Goal: Information Seeking & Learning: Learn about a topic

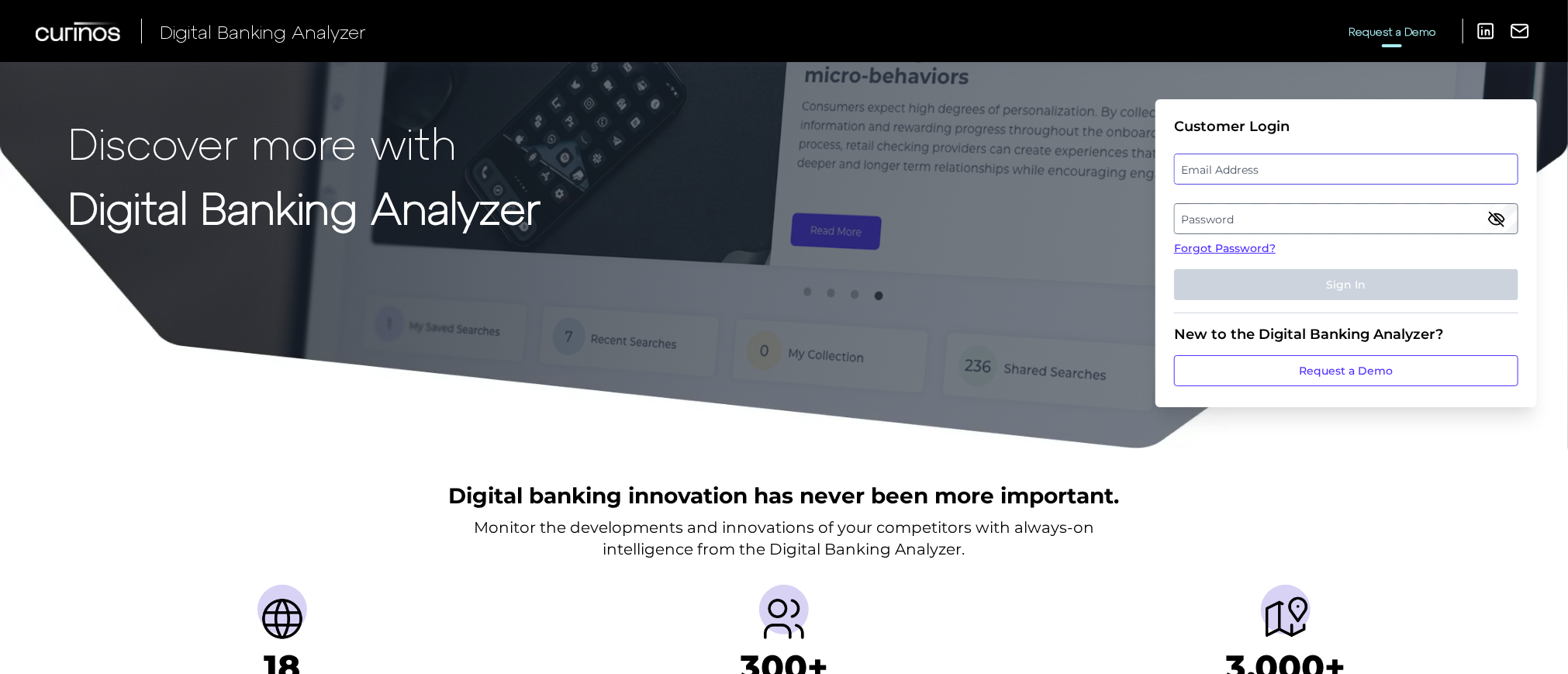
type input "superadmin.test5124@meta.ua"
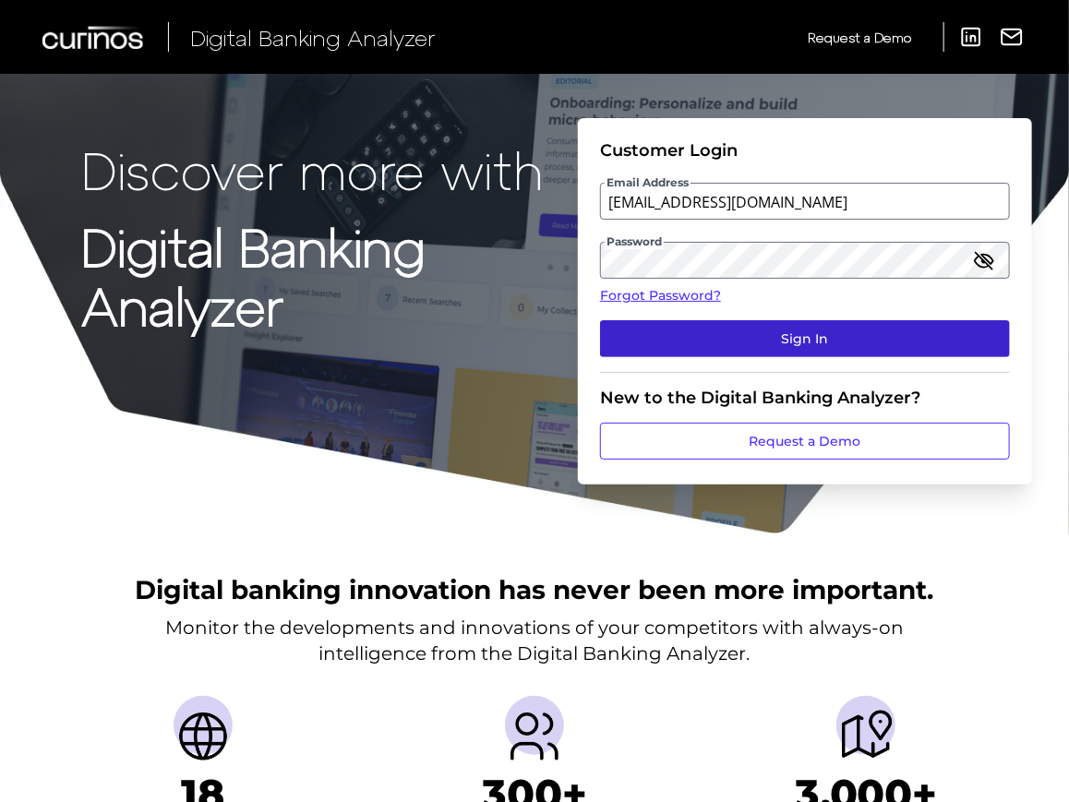
click at [873, 329] on button "Sign In" at bounding box center [805, 338] width 410 height 37
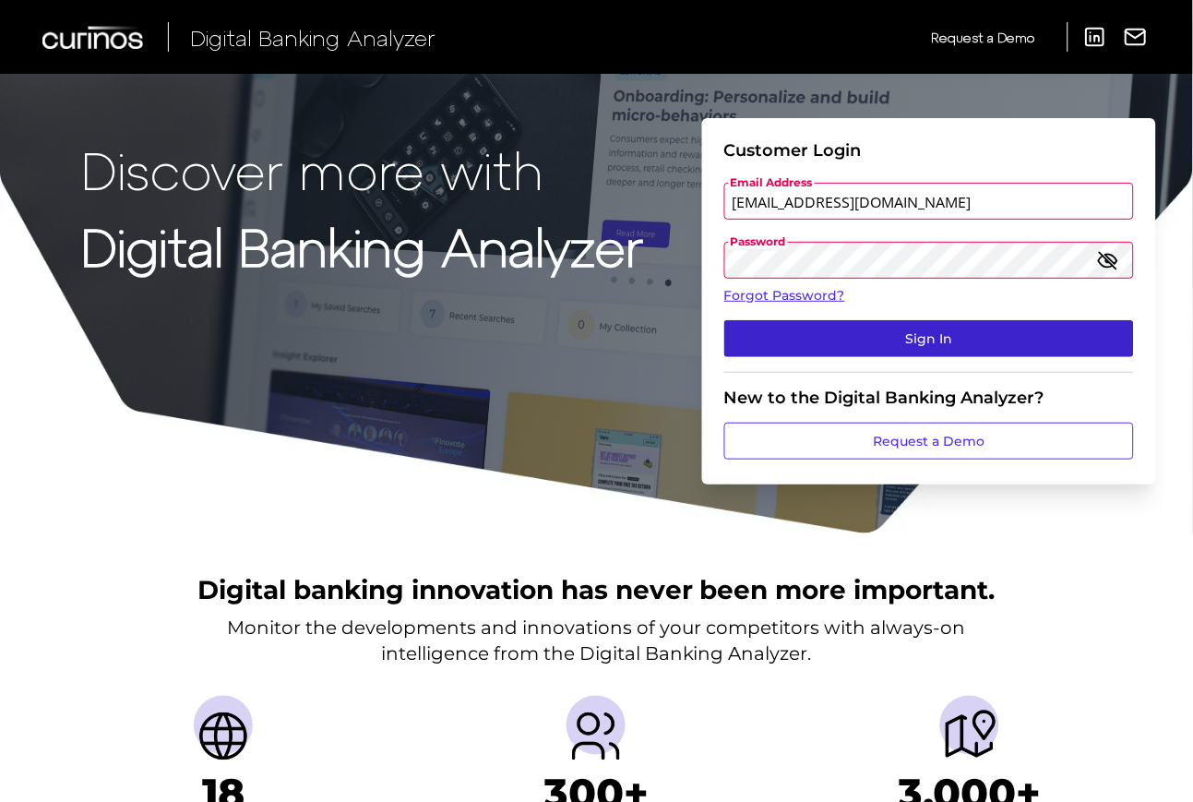
click at [945, 341] on button "Sign In" at bounding box center [929, 338] width 410 height 37
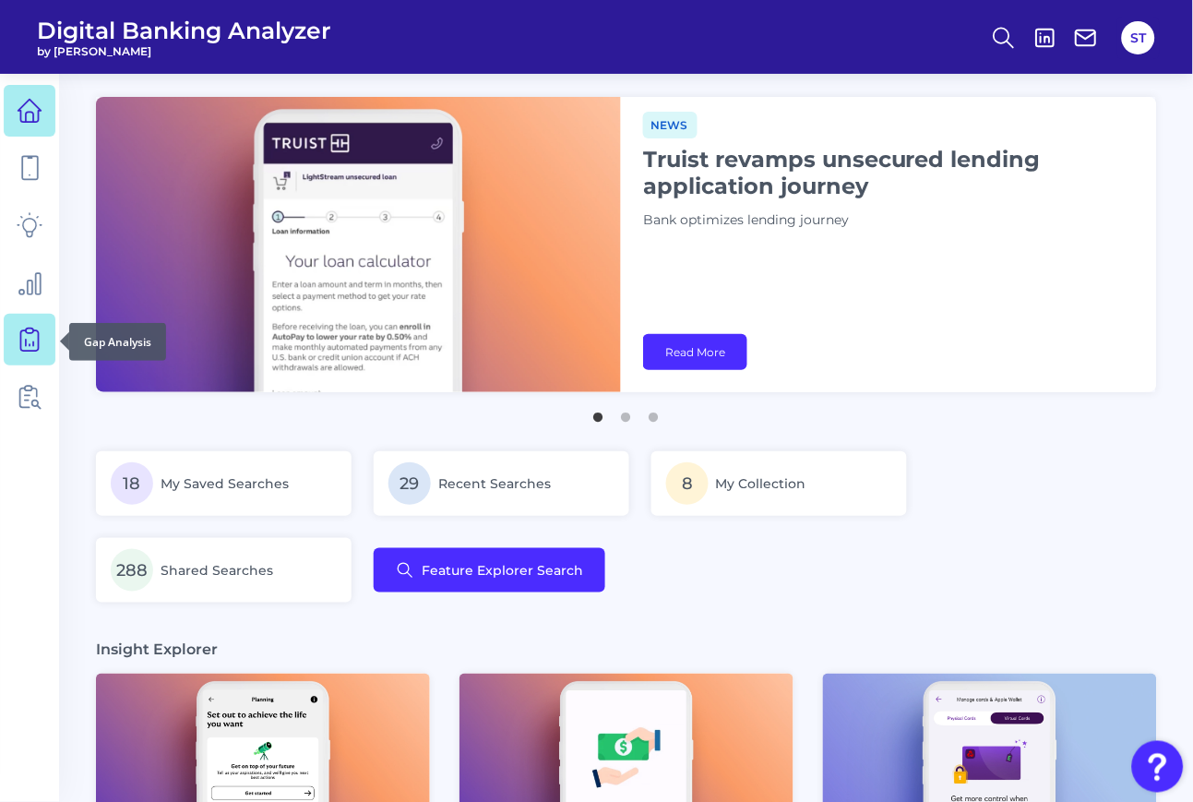
click at [30, 341] on icon at bounding box center [30, 340] width 26 height 26
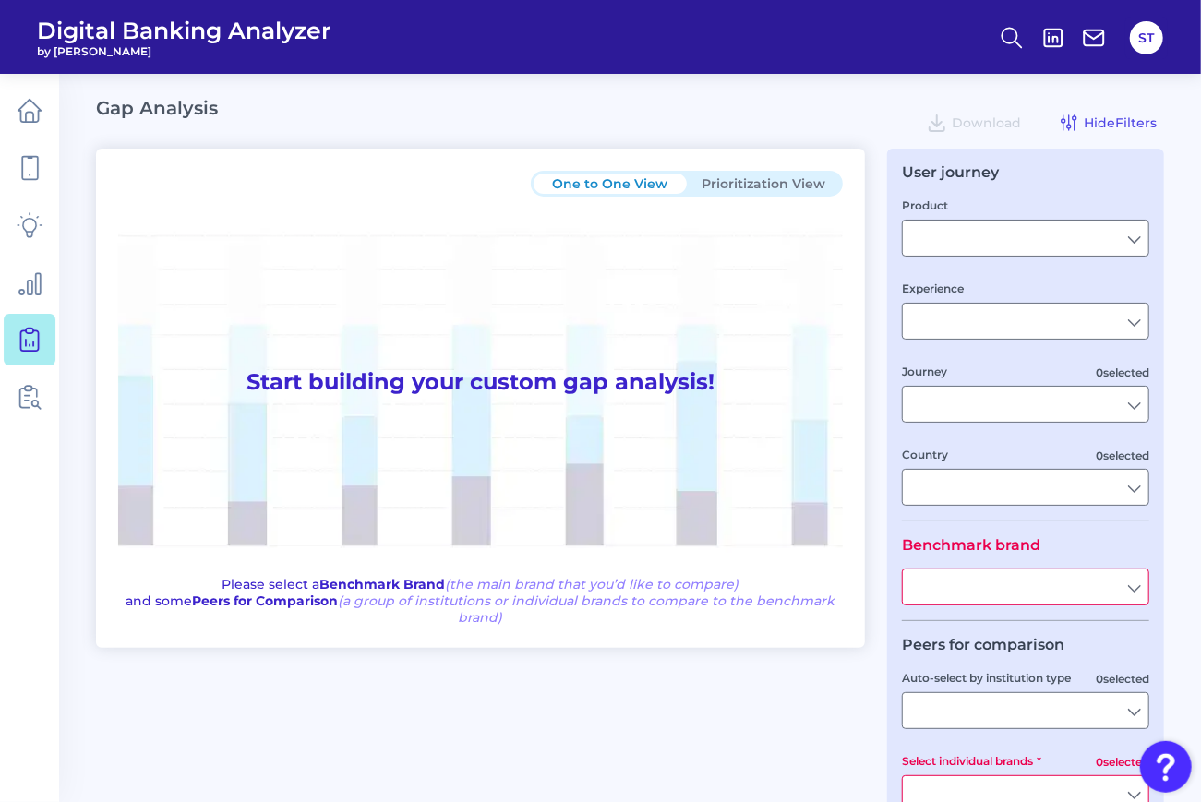
type input "Checking / Current Account"
type input "Mobile Servicing"
type input "Pre-Login Area, New Customer Onboarding, Login & Authentication, Accounts and t…"
type input "[GEOGRAPHIC_DATA]"
type input "All Select individual brands"
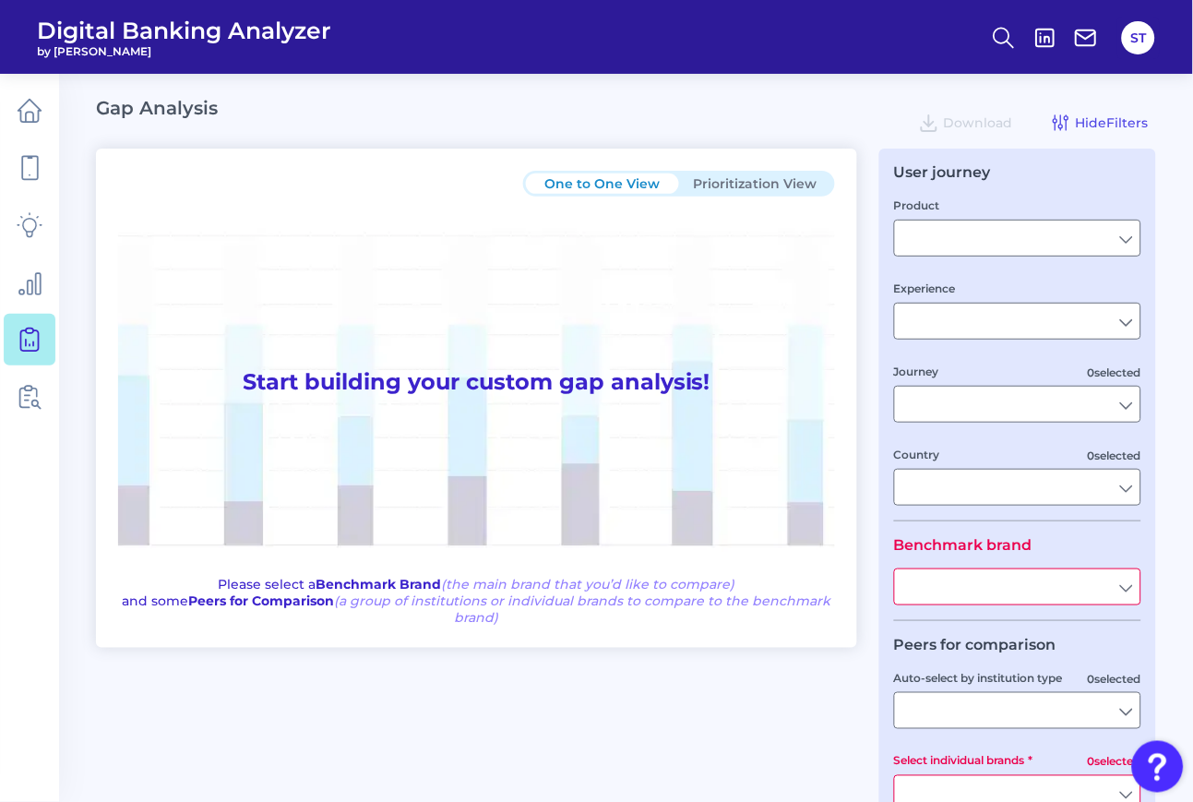
type input "All Journeys"
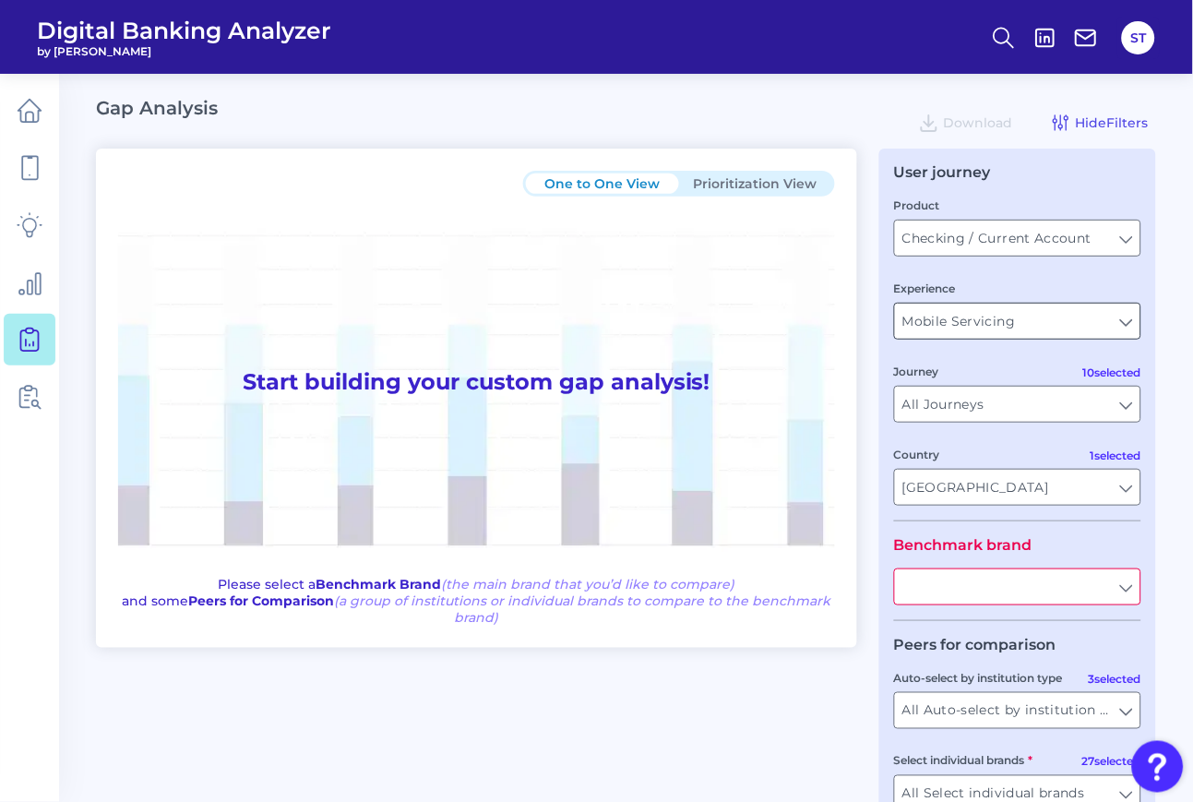
click at [1034, 332] on input "Mobile Servicing" at bounding box center [1017, 321] width 245 height 35
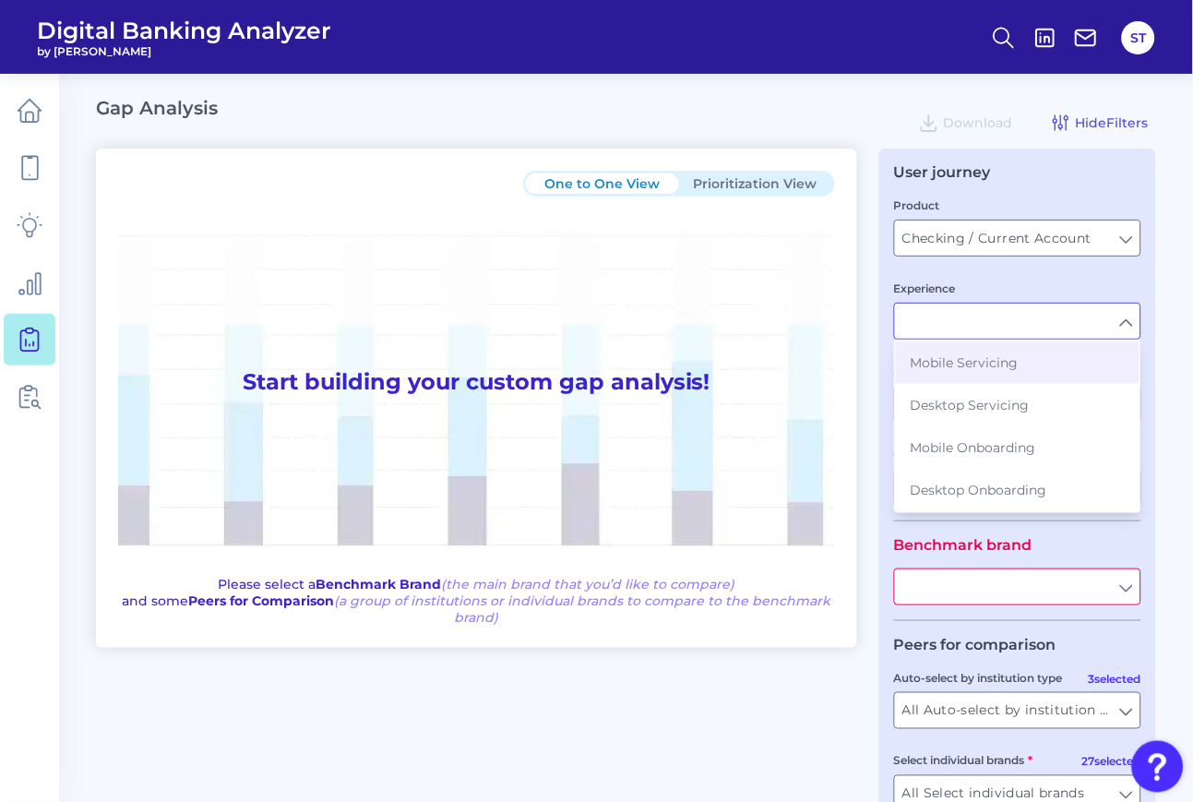
scroll to position [125, 0]
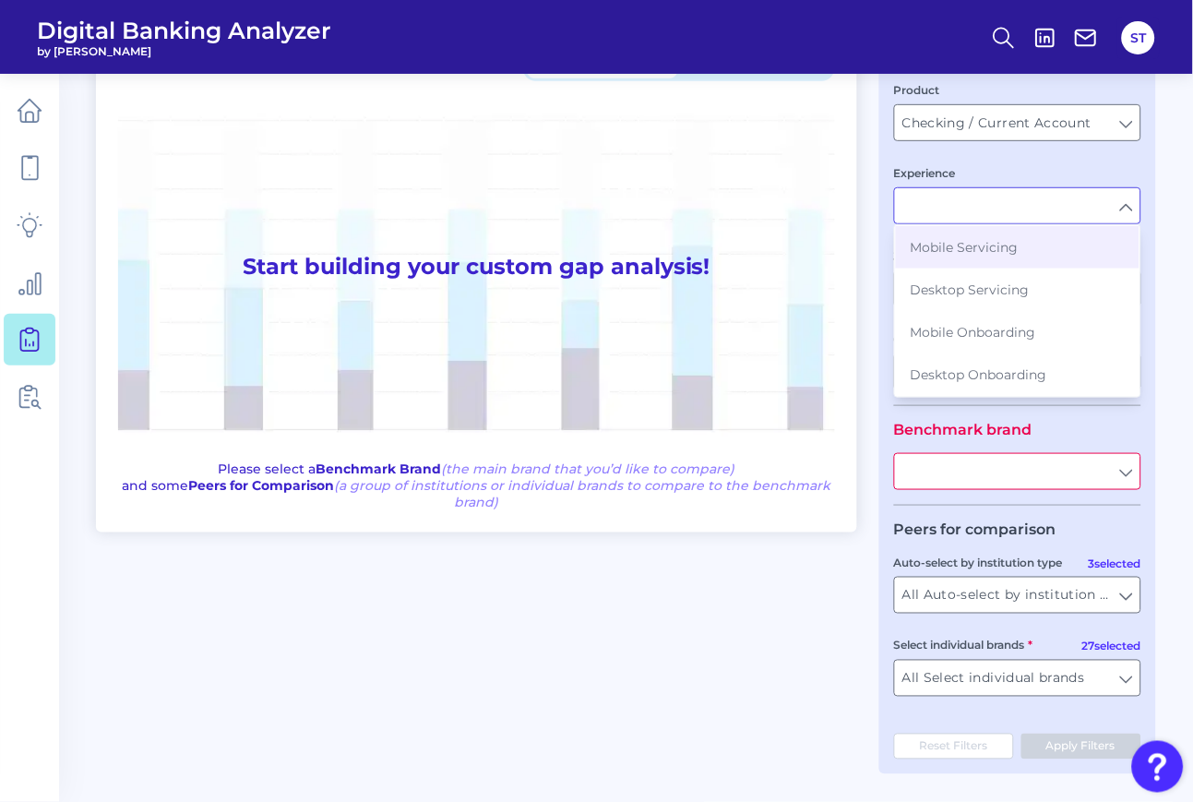
click at [1084, 194] on input "Experience" at bounding box center [1017, 205] width 245 height 35
type input "Mobile Servicing"
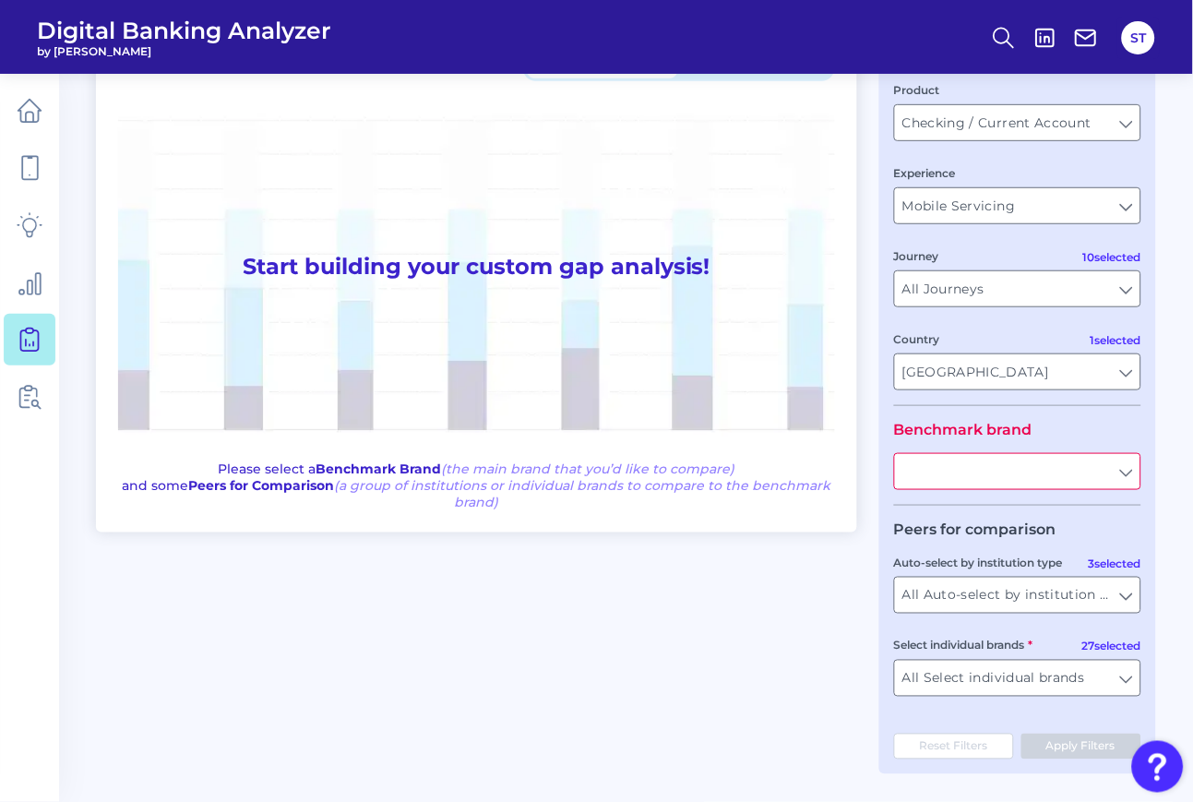
scroll to position [0, 0]
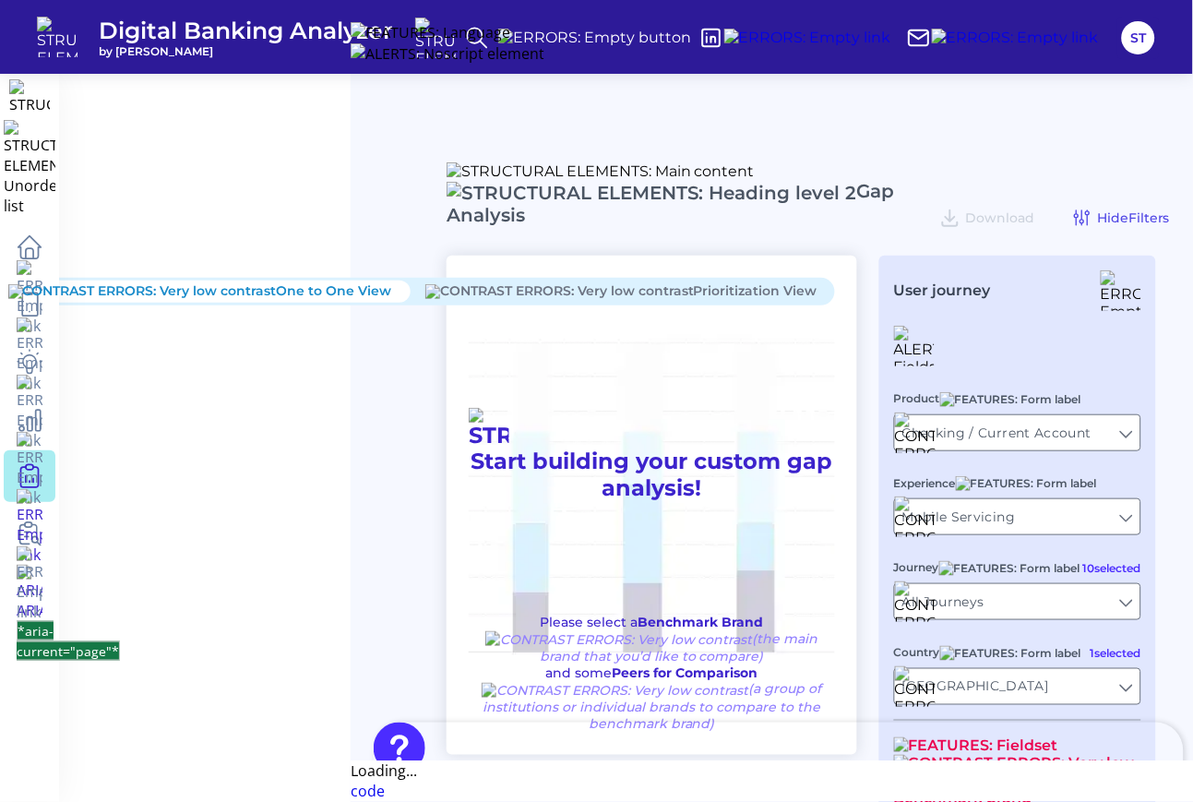
click at [794, 180] on main "Gap Analysis Download Hide Filters One to One View Prioritization View Start bu…" at bounding box center [772, 639] width 843 height 1151
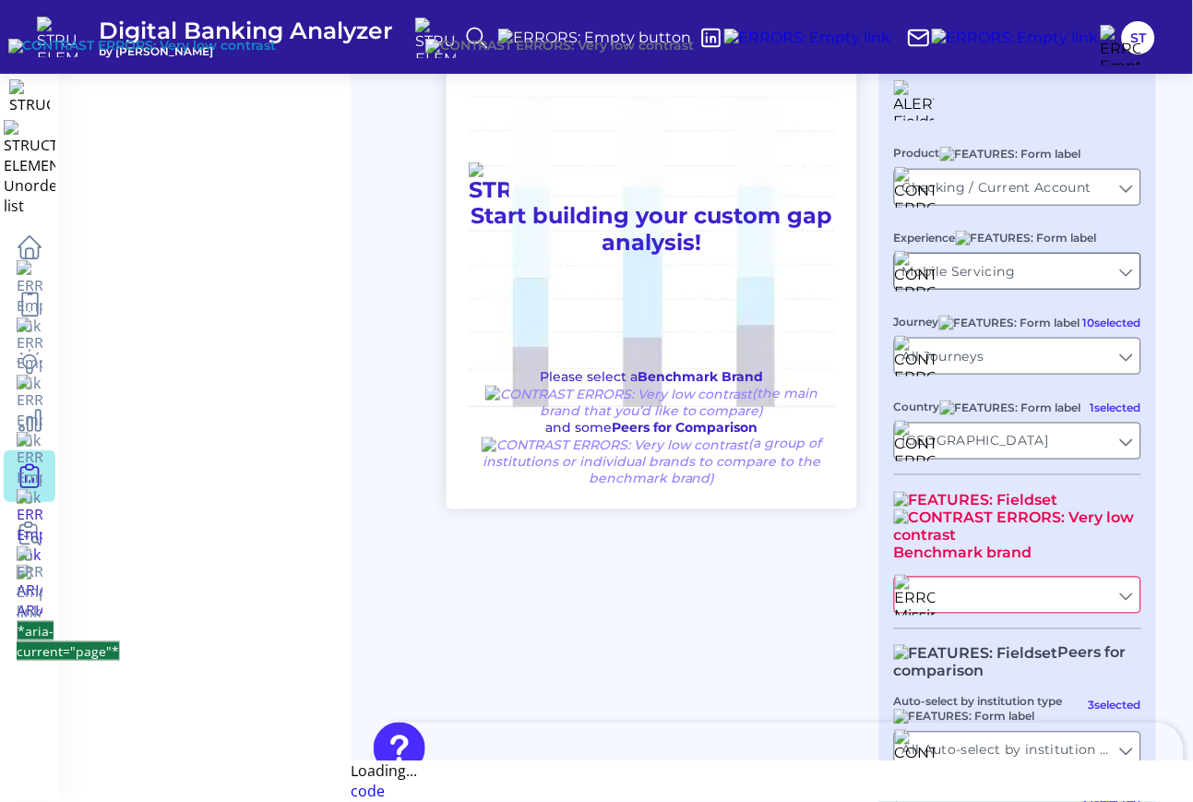
click at [1026, 289] on input "Mobile Servicing" at bounding box center [1017, 271] width 245 height 35
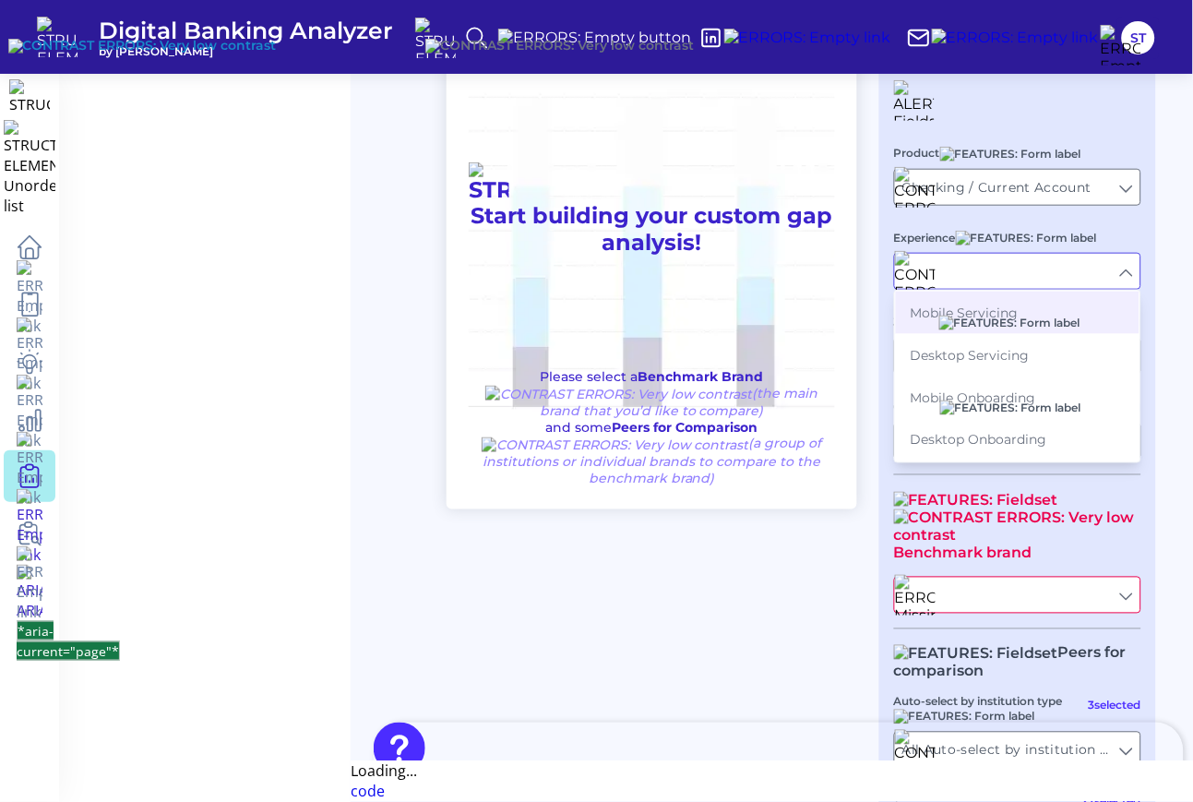
click at [1058, 459] on input "[GEOGRAPHIC_DATA]" at bounding box center [1017, 441] width 245 height 35
type input "Mobile Servicing"
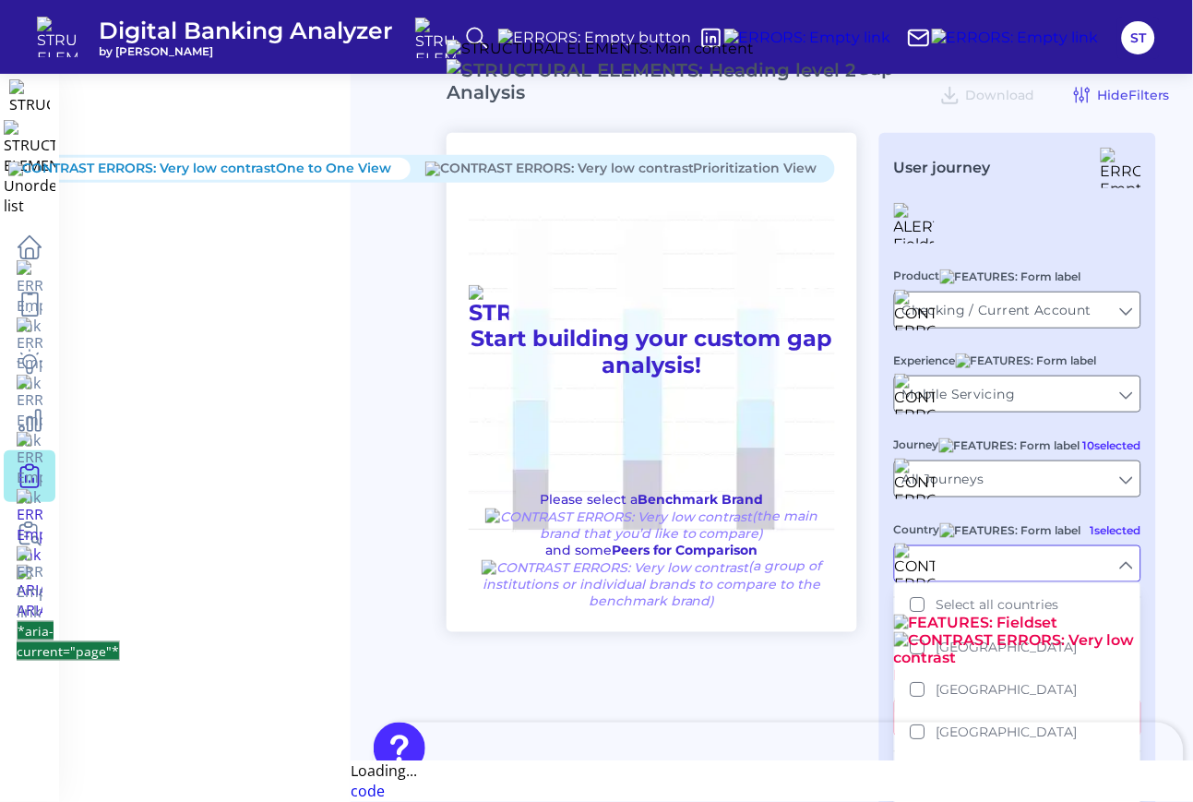
scroll to position [492, 0]
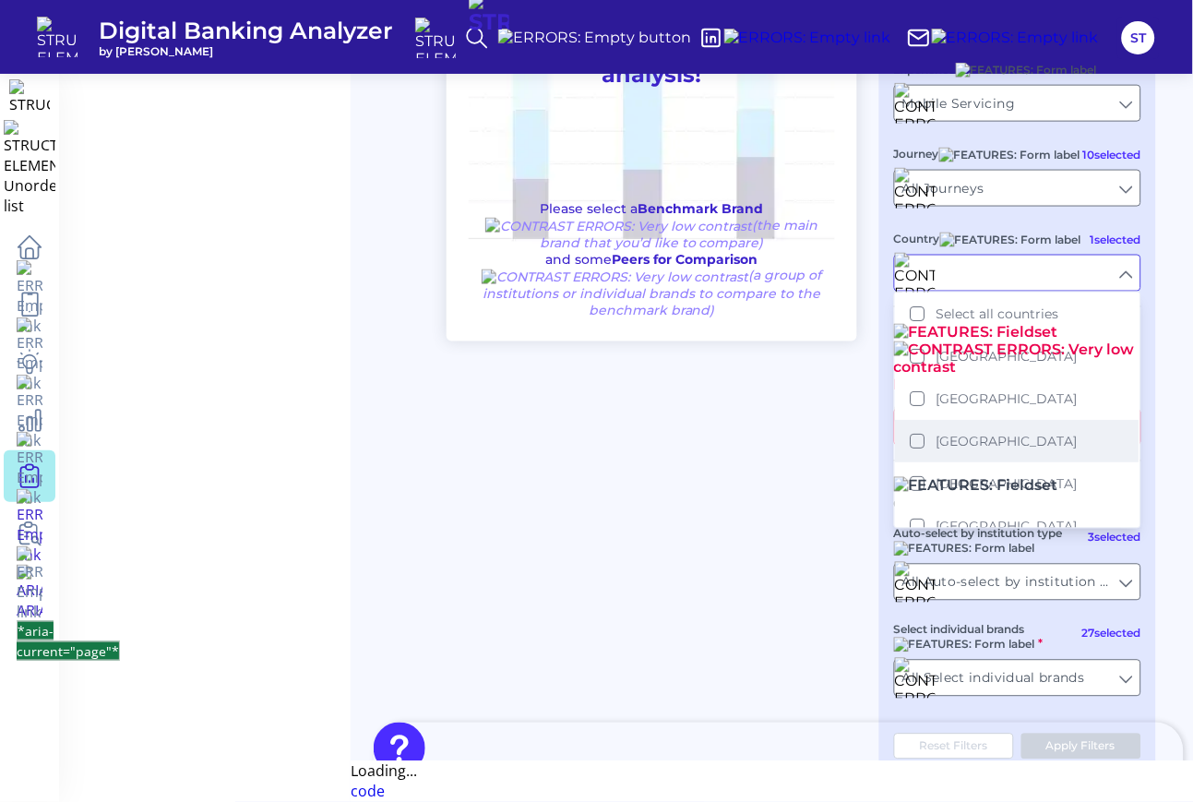
click at [986, 450] on span "Germany" at bounding box center [1007, 442] width 141 height 17
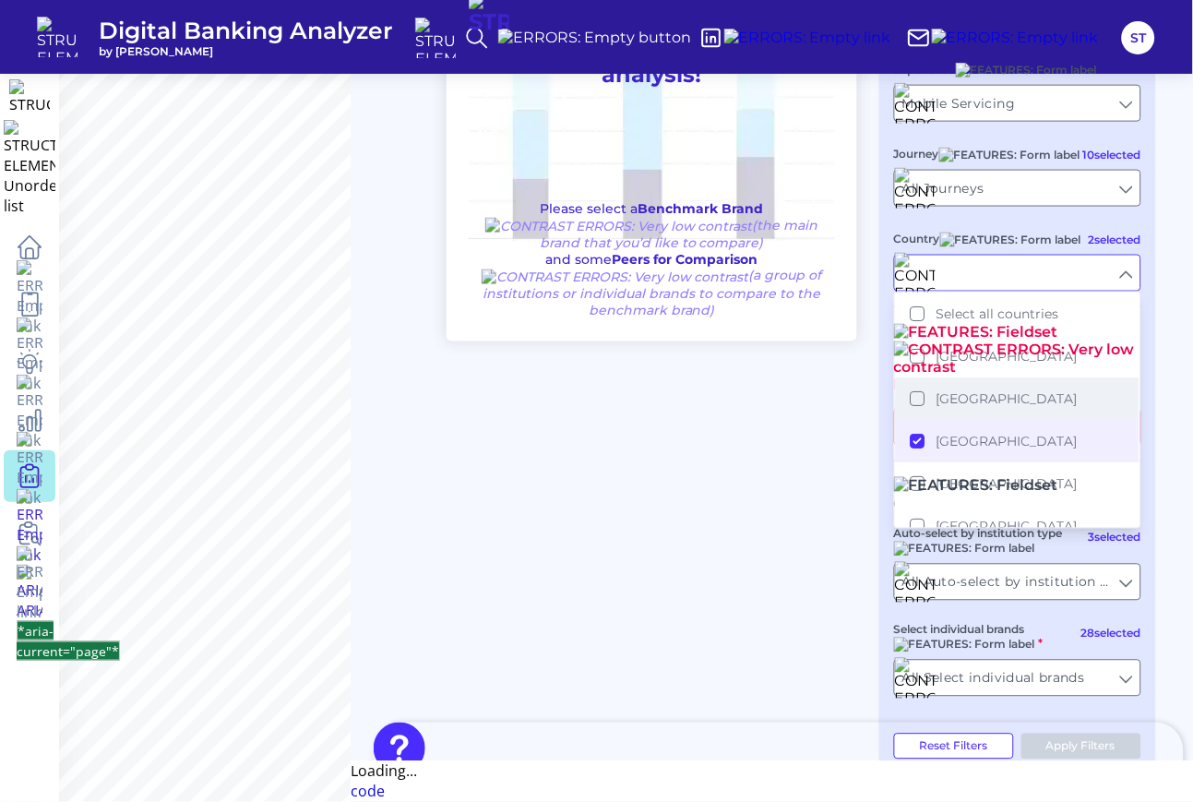
click at [973, 408] on span "France" at bounding box center [1007, 399] width 141 height 17
click at [689, 490] on div "One to One View Prioritization View Start building your custom gap analysis! Pl…" at bounding box center [802, 308] width 710 height 932
type input "United Kingdom, Germany, France"
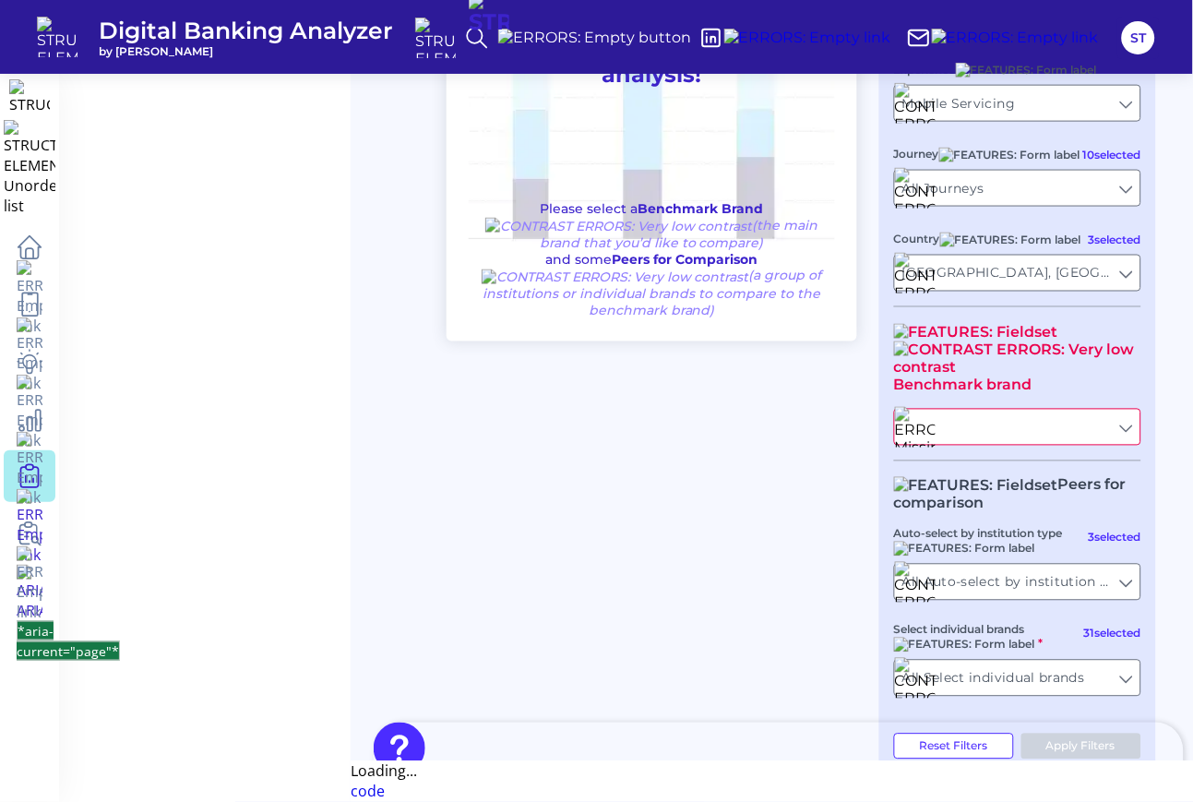
click at [1016, 445] on input "text" at bounding box center [1017, 427] width 245 height 35
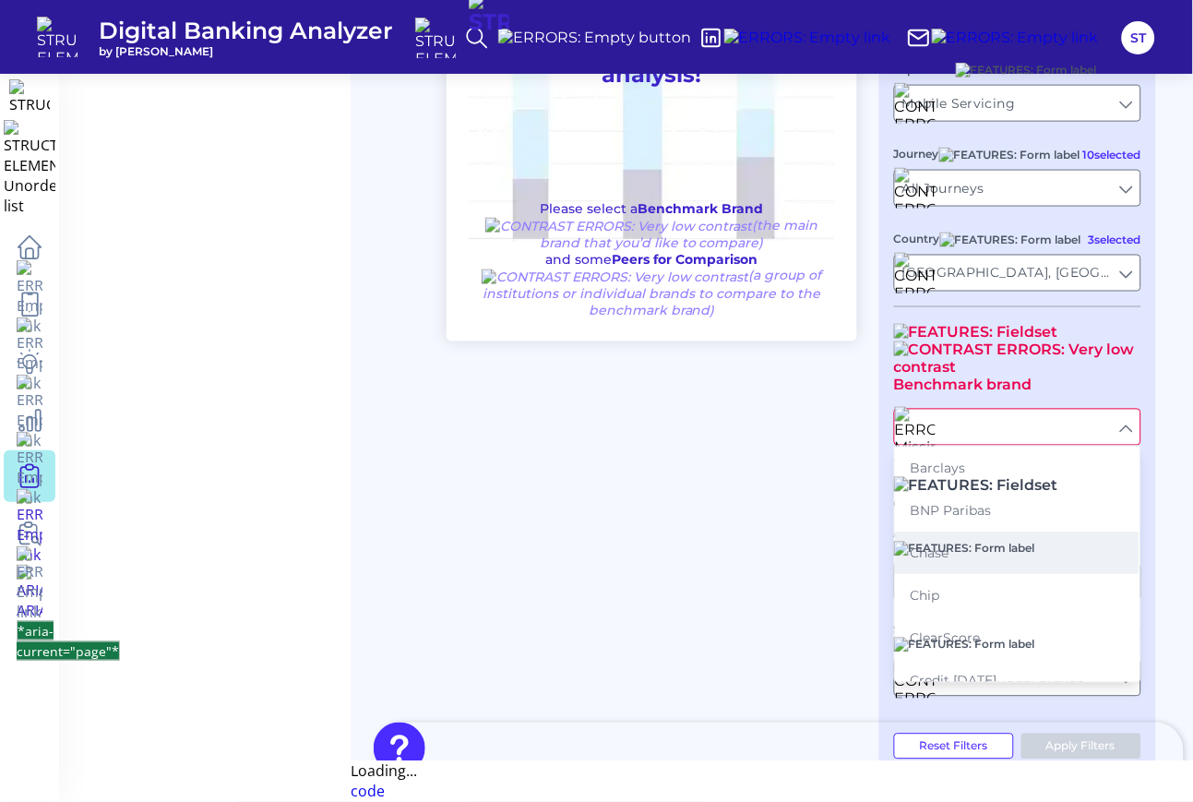
click at [970, 575] on button "Chase" at bounding box center [1018, 553] width 244 height 42
type input "Chase"
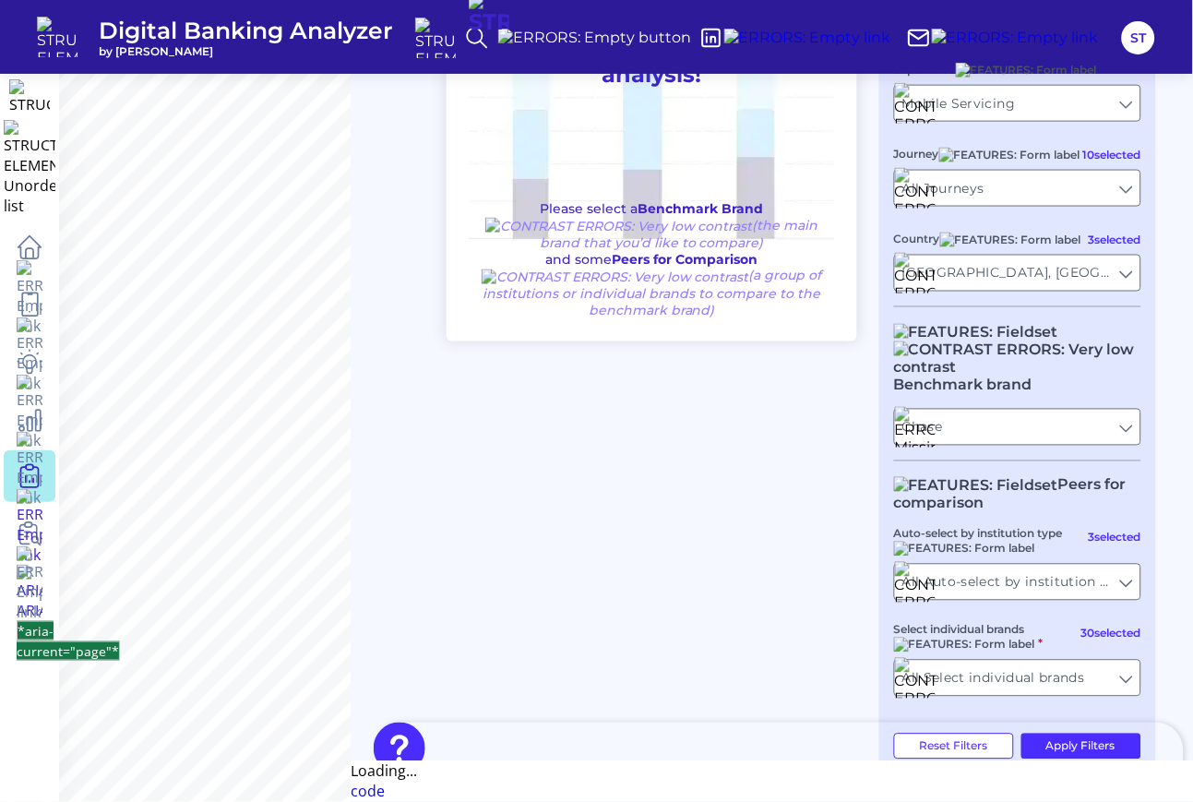
click at [647, 526] on div "One to One View Prioritization View Start building your custom gap analysis! Pl…" at bounding box center [802, 308] width 710 height 932
click at [1057, 743] on button "*aria-label="Open Resource Center"*" at bounding box center [779, 758] width 810 height 70
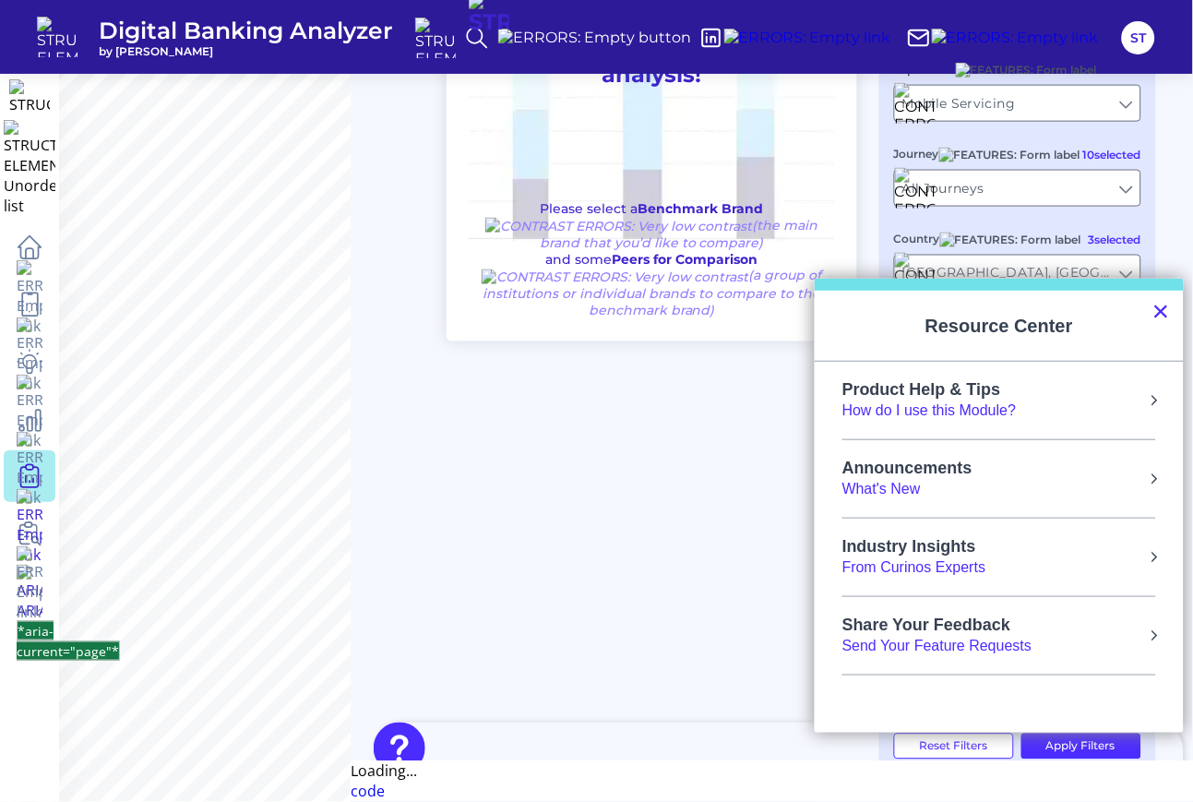
click at [1157, 304] on button "×" at bounding box center [1162, 311] width 18 height 30
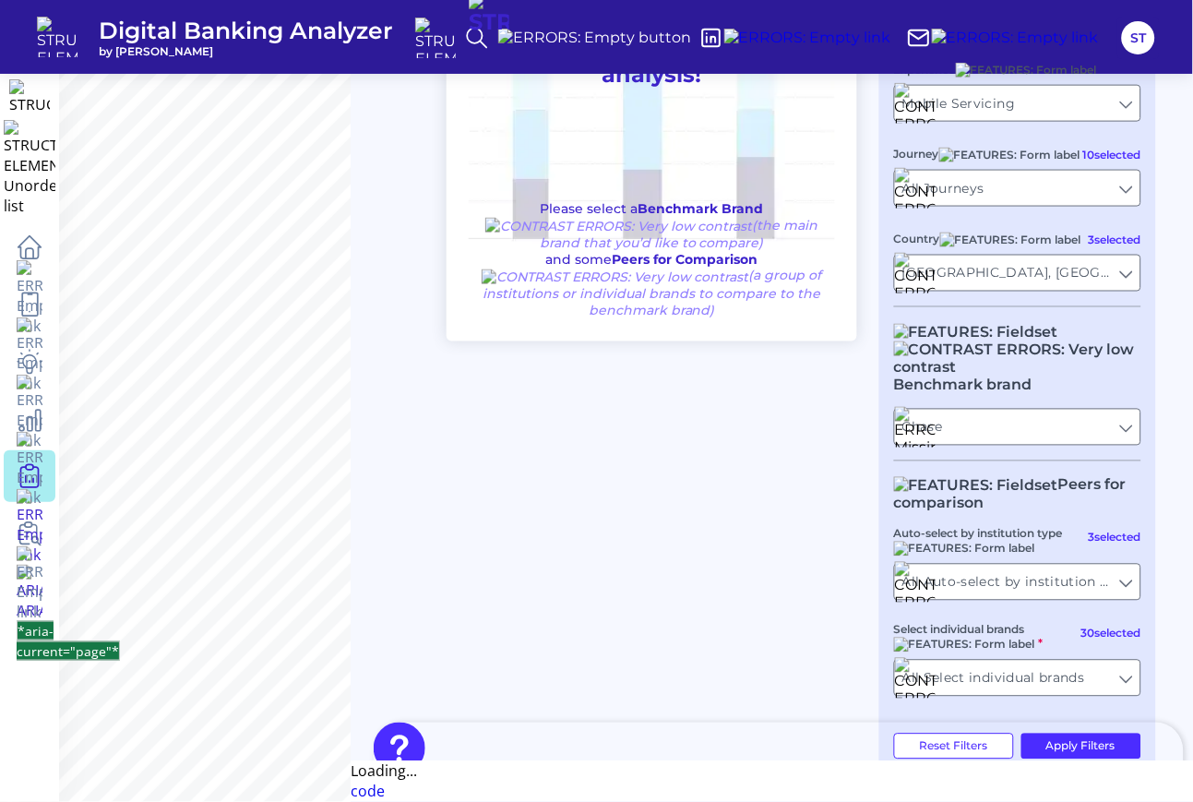
click at [1079, 745] on button "*aria-label="Open Resource Center"*" at bounding box center [779, 758] width 810 height 70
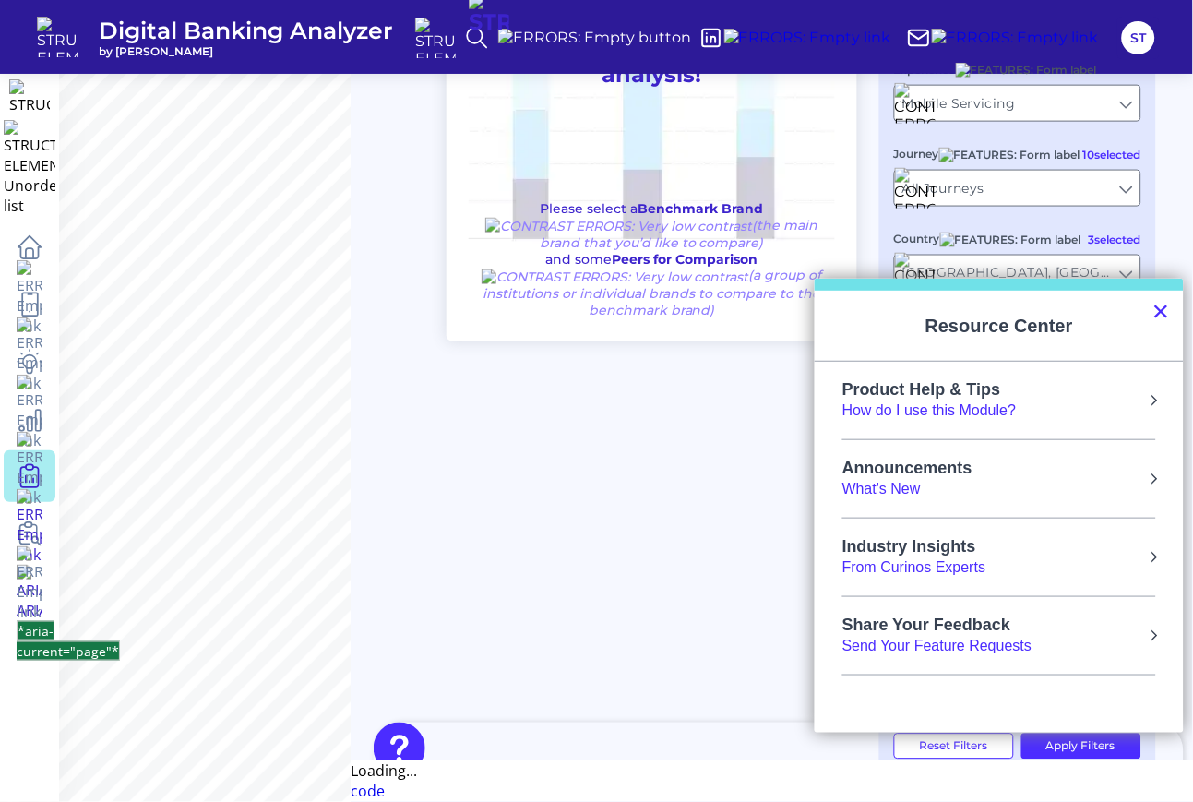
click at [1162, 312] on button "×" at bounding box center [1162, 311] width 18 height 30
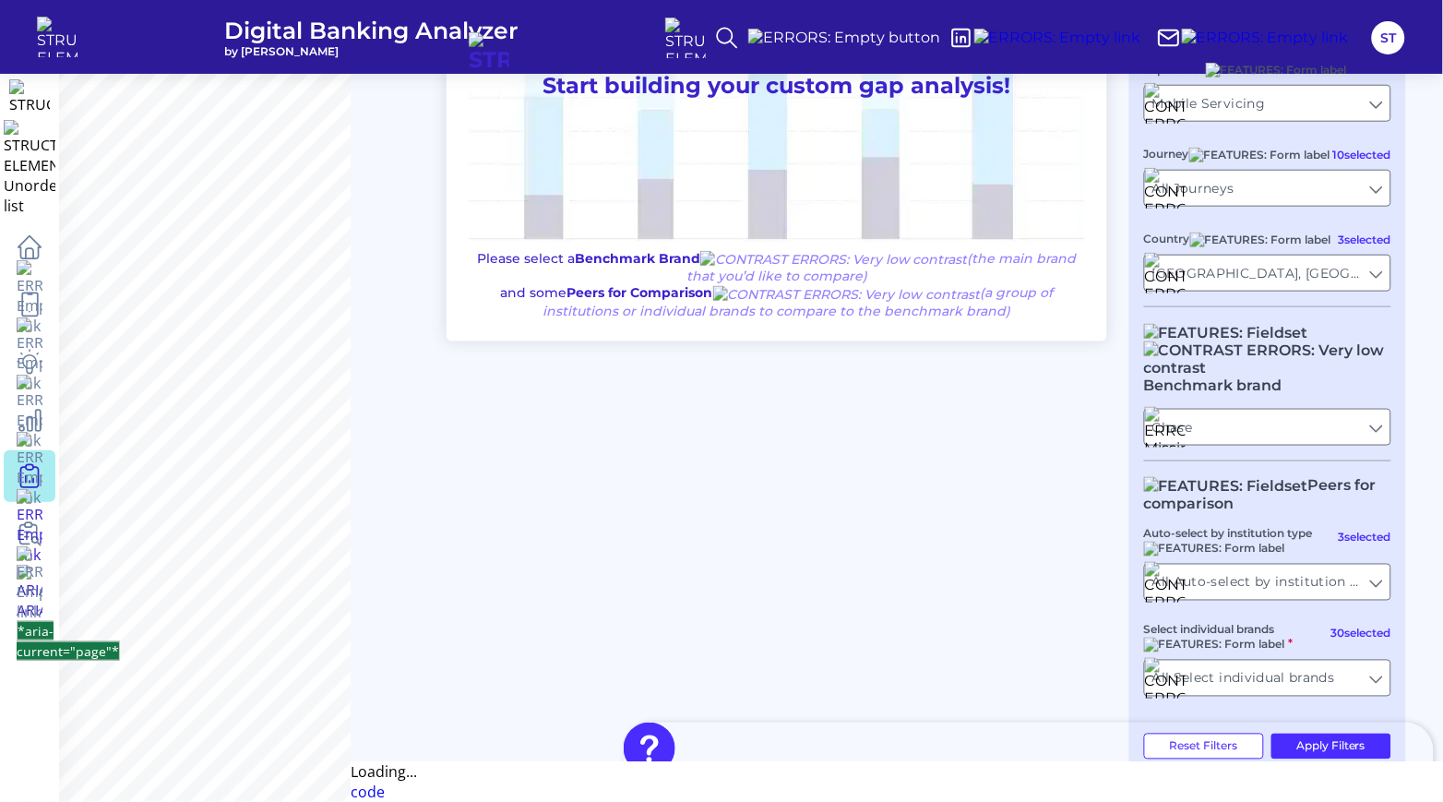
click at [1321, 742] on button "*aria-label="Open Resource Center"*" at bounding box center [1029, 758] width 810 height 70
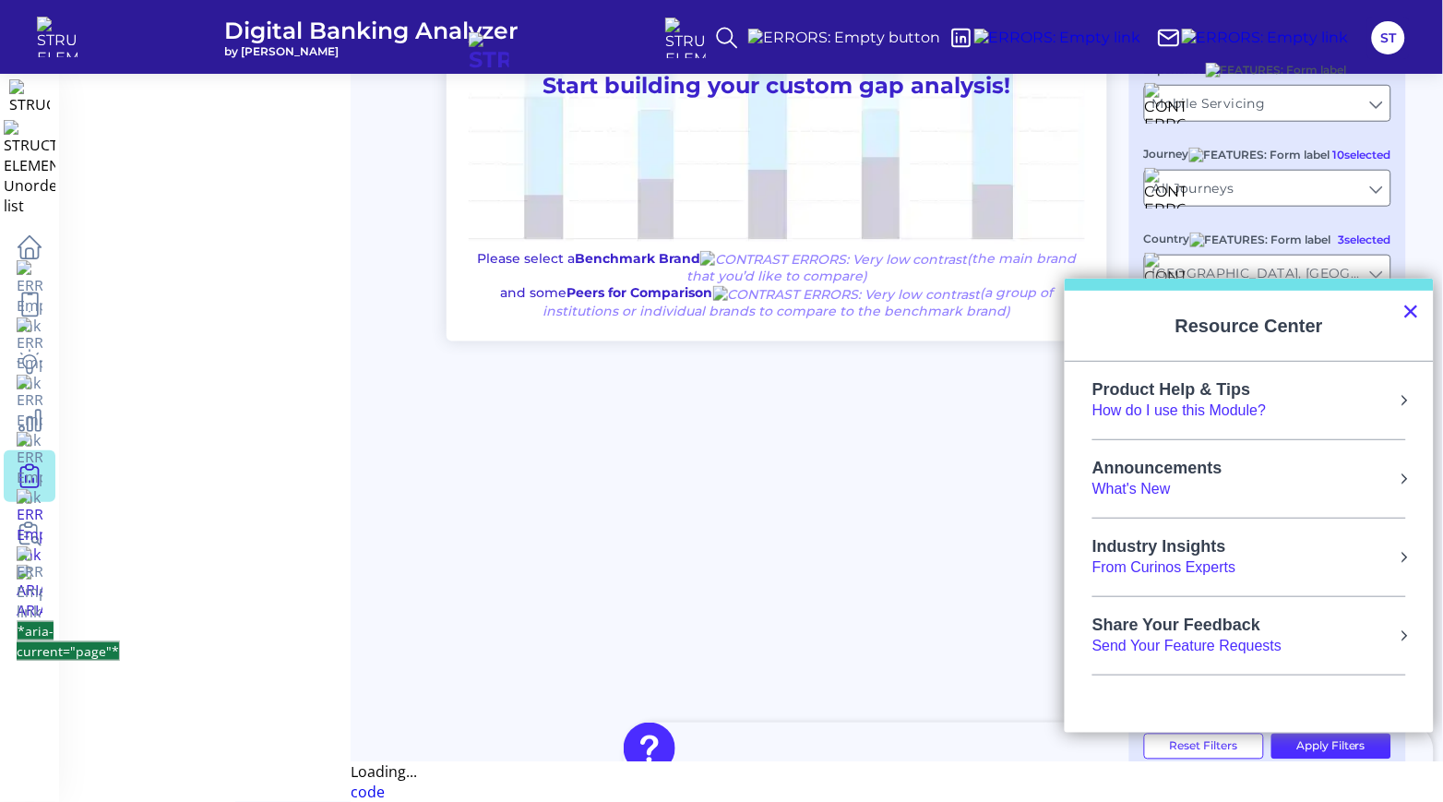
click at [1406, 307] on button "×" at bounding box center [1412, 311] width 18 height 30
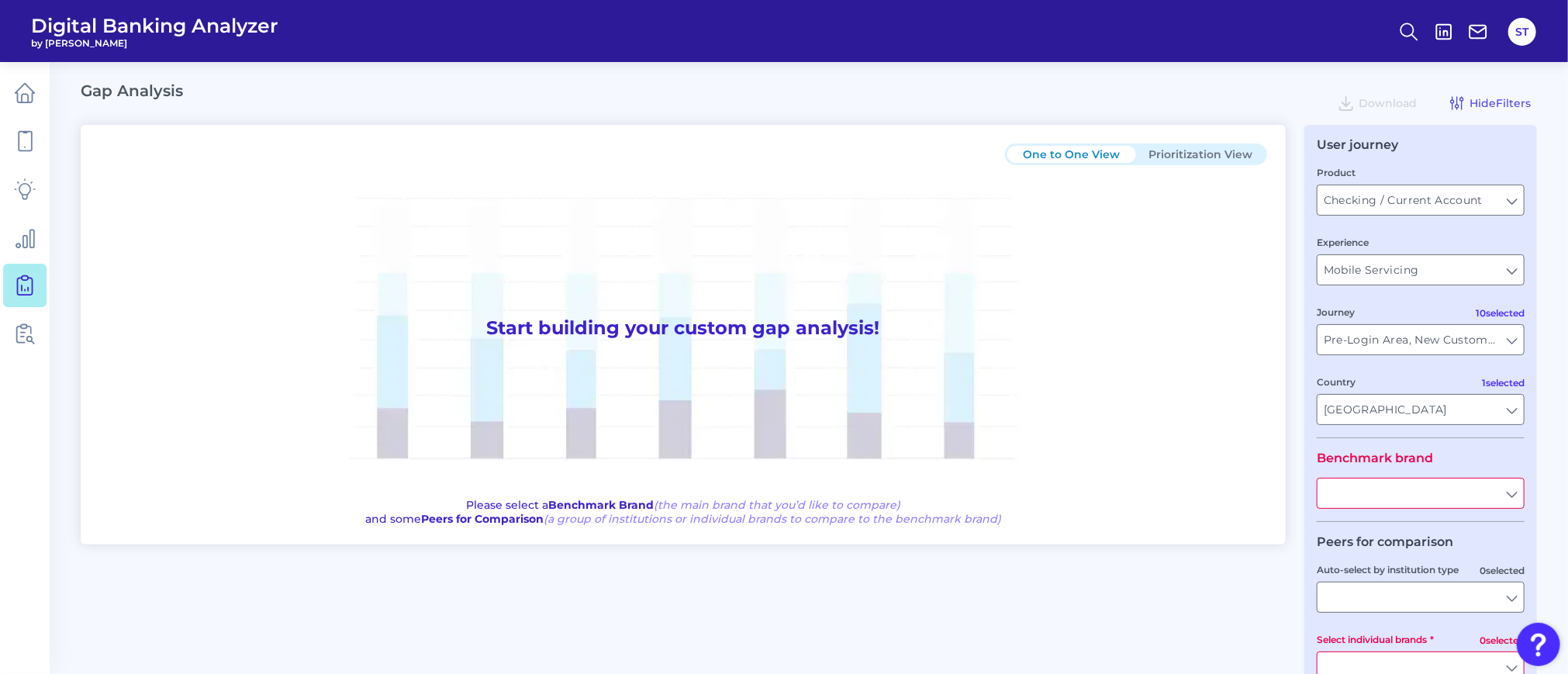
type input "All Journeys"
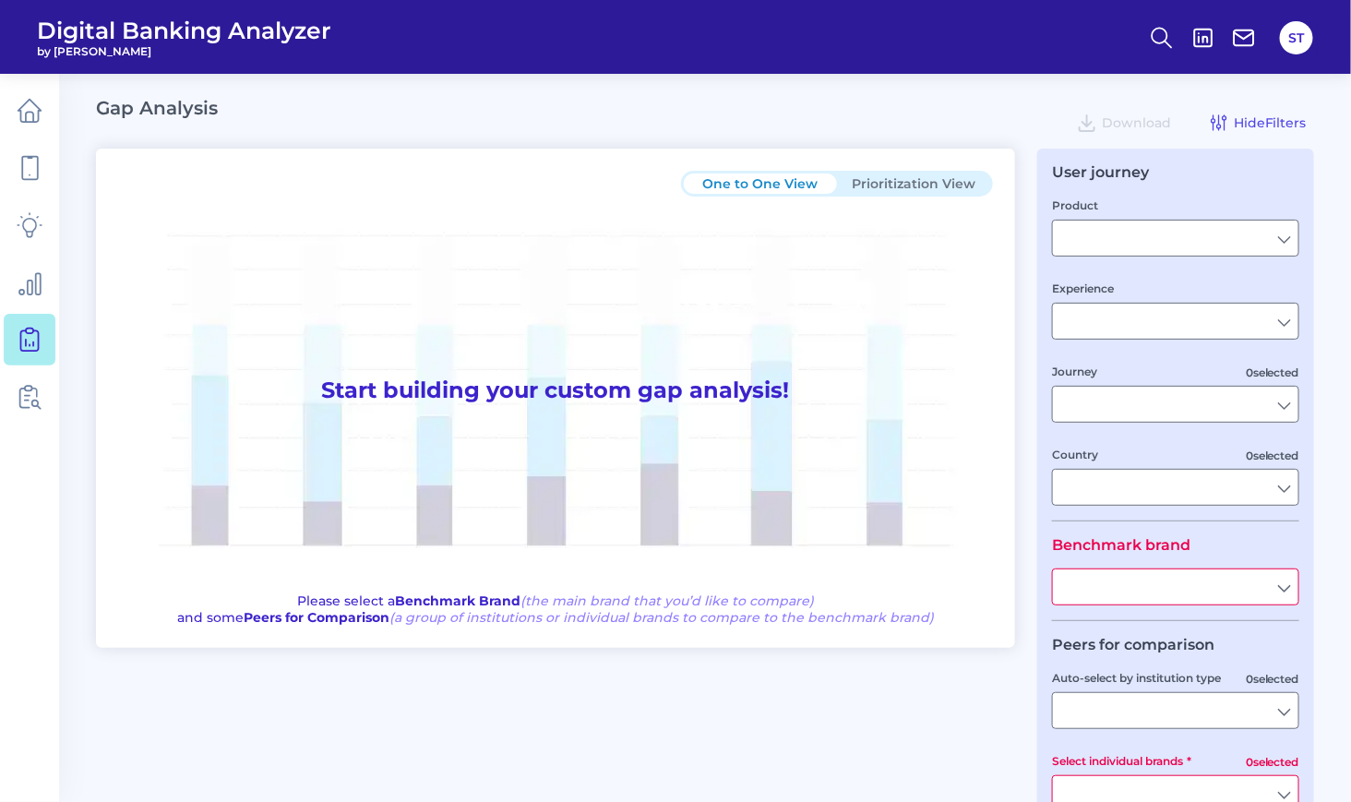
type input "Checking / Current Account"
type input "Mobile Servicing"
type input "Pre-Login Area, New Customer Onboarding, Login & Authentication, Accounts and t…"
type input "[GEOGRAPHIC_DATA]"
type input "All Select individual brands"
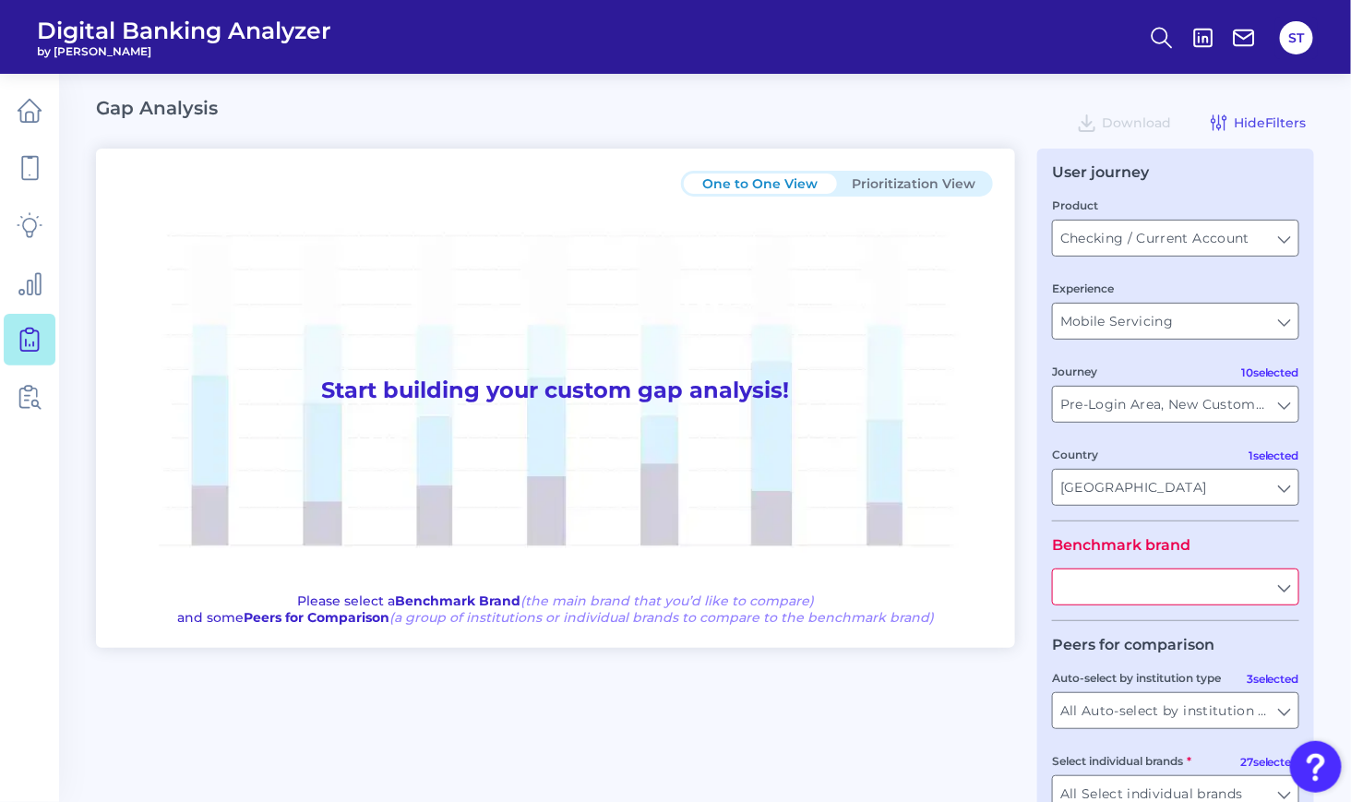
type input "All Journeys"
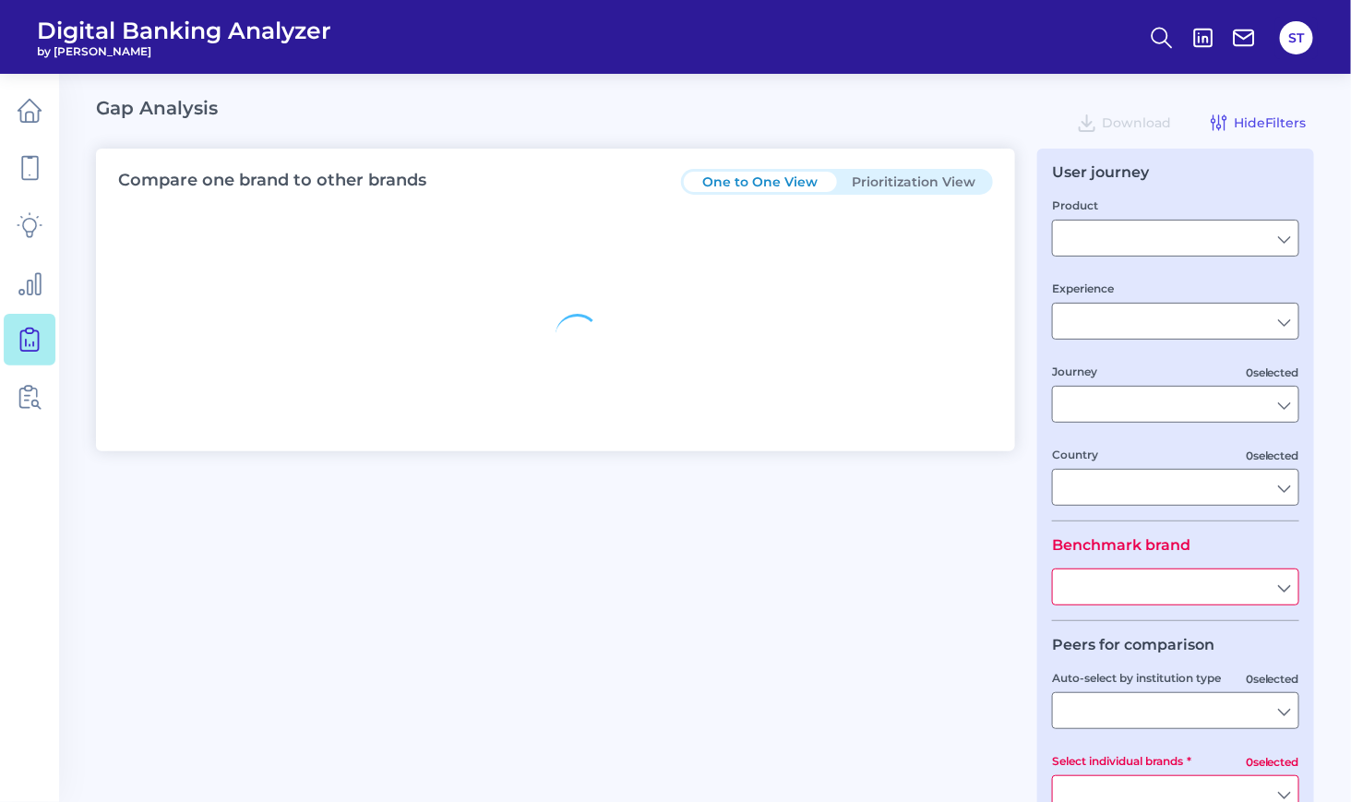
type input "Checking / Current Account"
type input "Mobile Servicing"
type input "Pre-Login Area, New Customer Onboarding, Login & Authentication, Accounts and t…"
type input "[GEOGRAPHIC_DATA]"
type input "All Select individual brands"
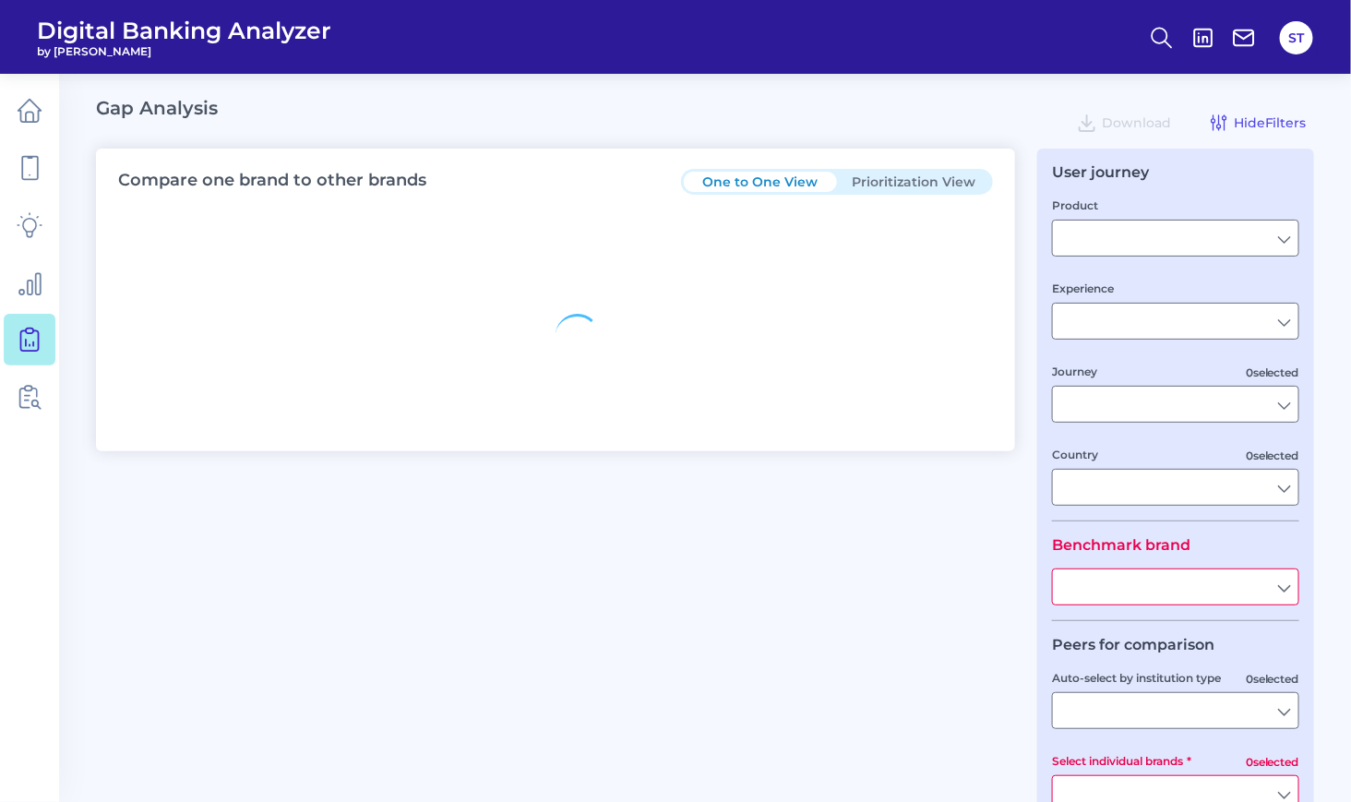
type input "All Journeys"
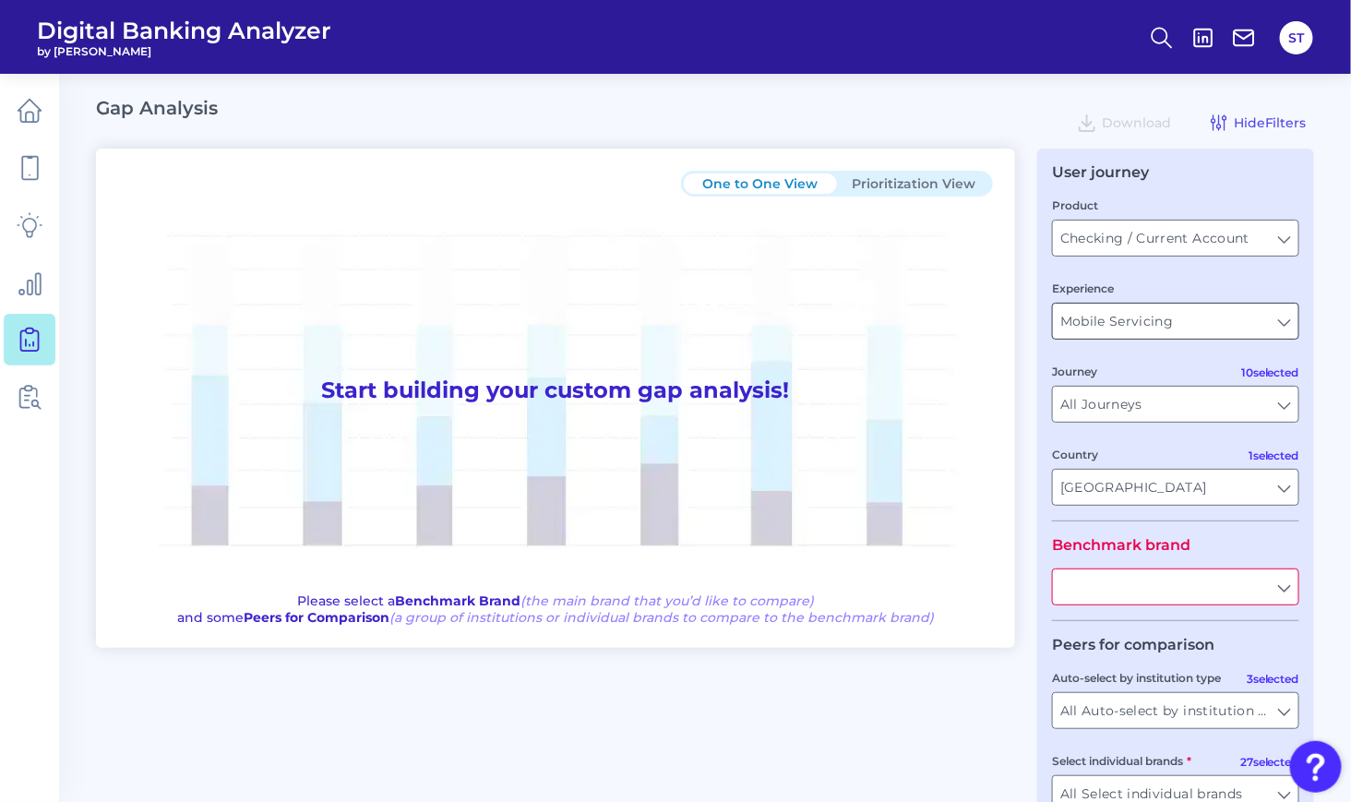
click at [1234, 327] on input "Mobile Servicing" at bounding box center [1175, 321] width 245 height 35
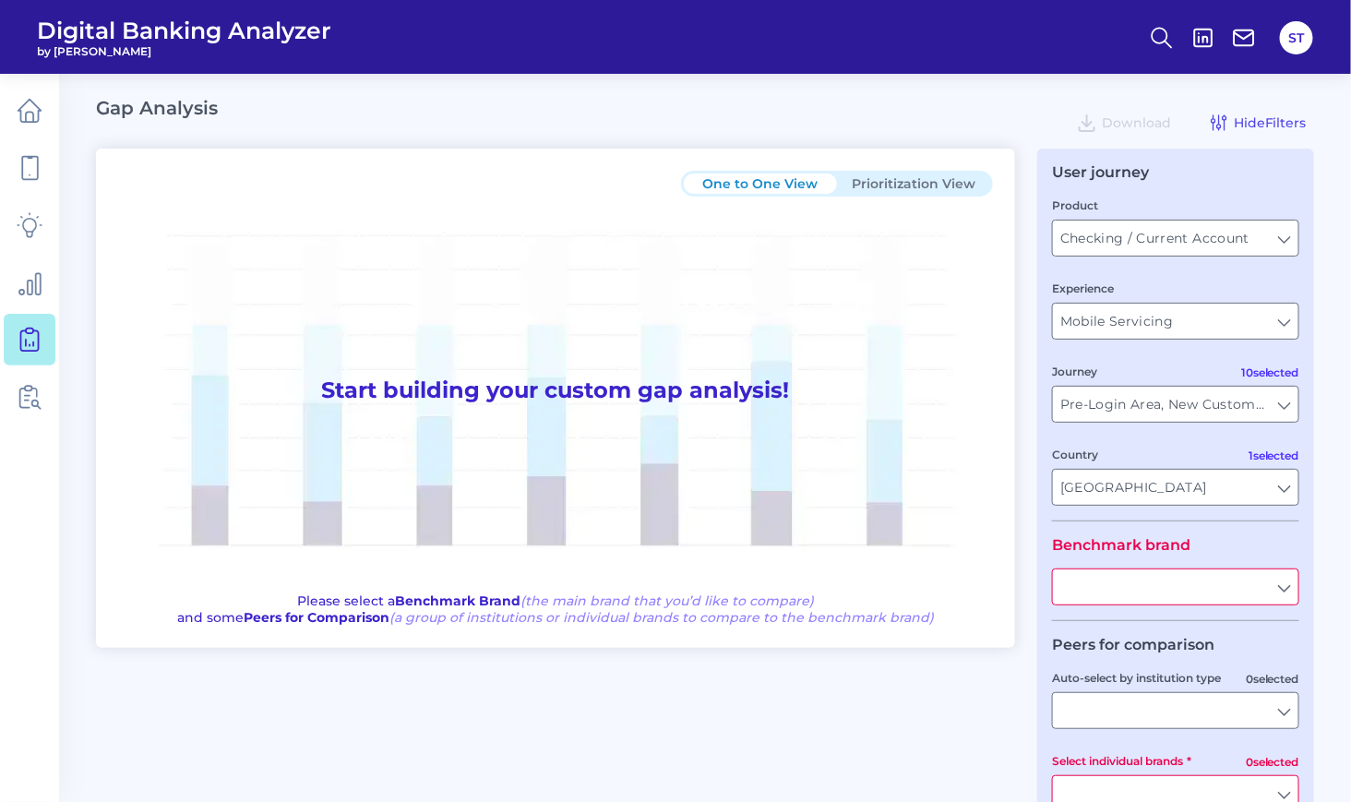
type input "All Journeys"
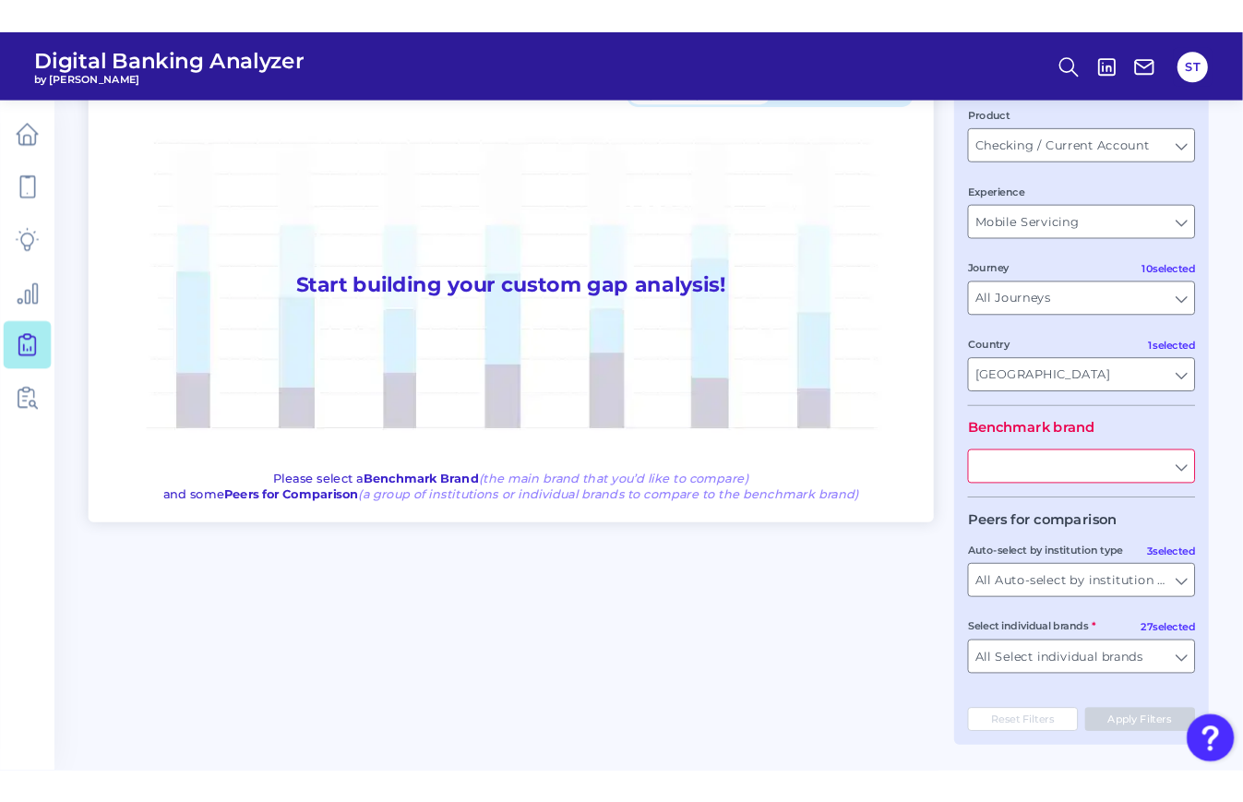
scroll to position [125, 0]
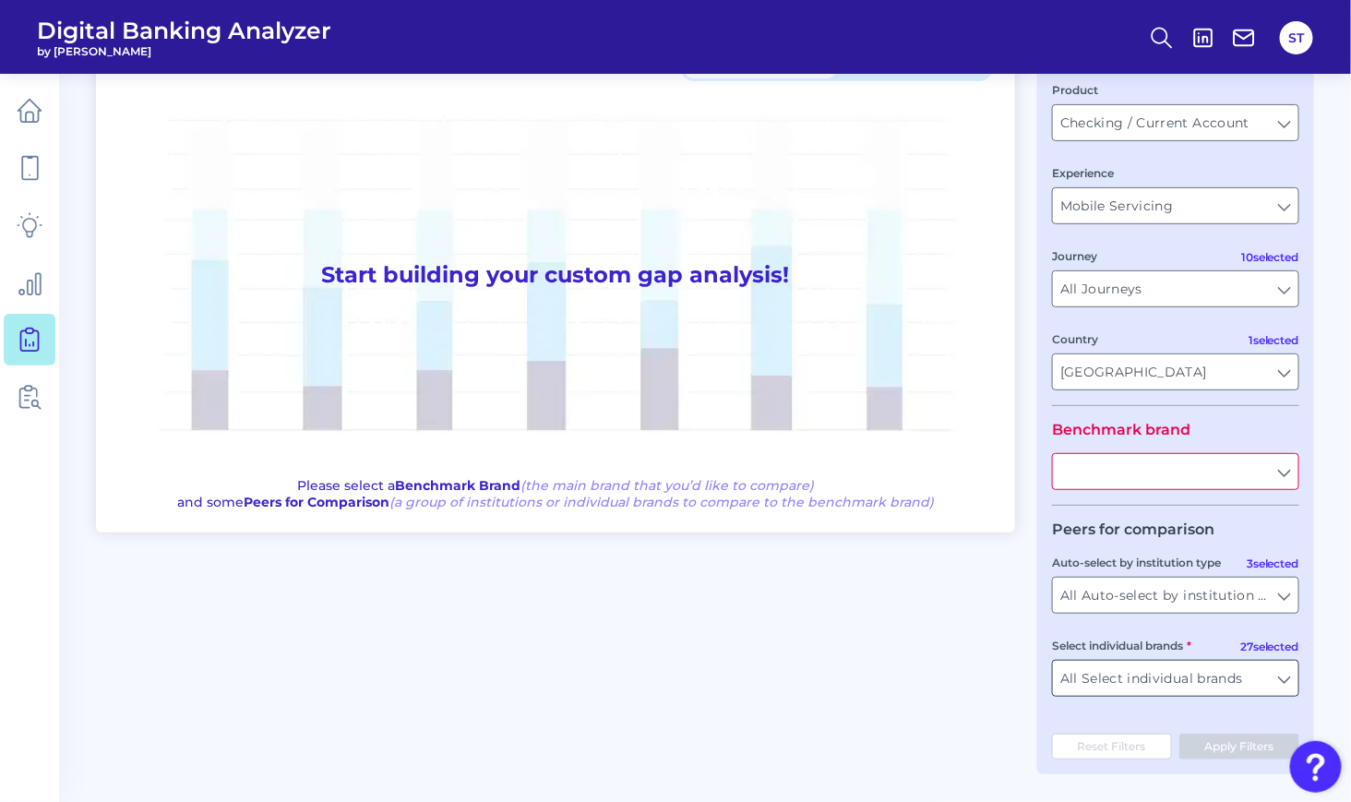
click at [1270, 681] on input "All Select individual brands" at bounding box center [1175, 678] width 245 height 35
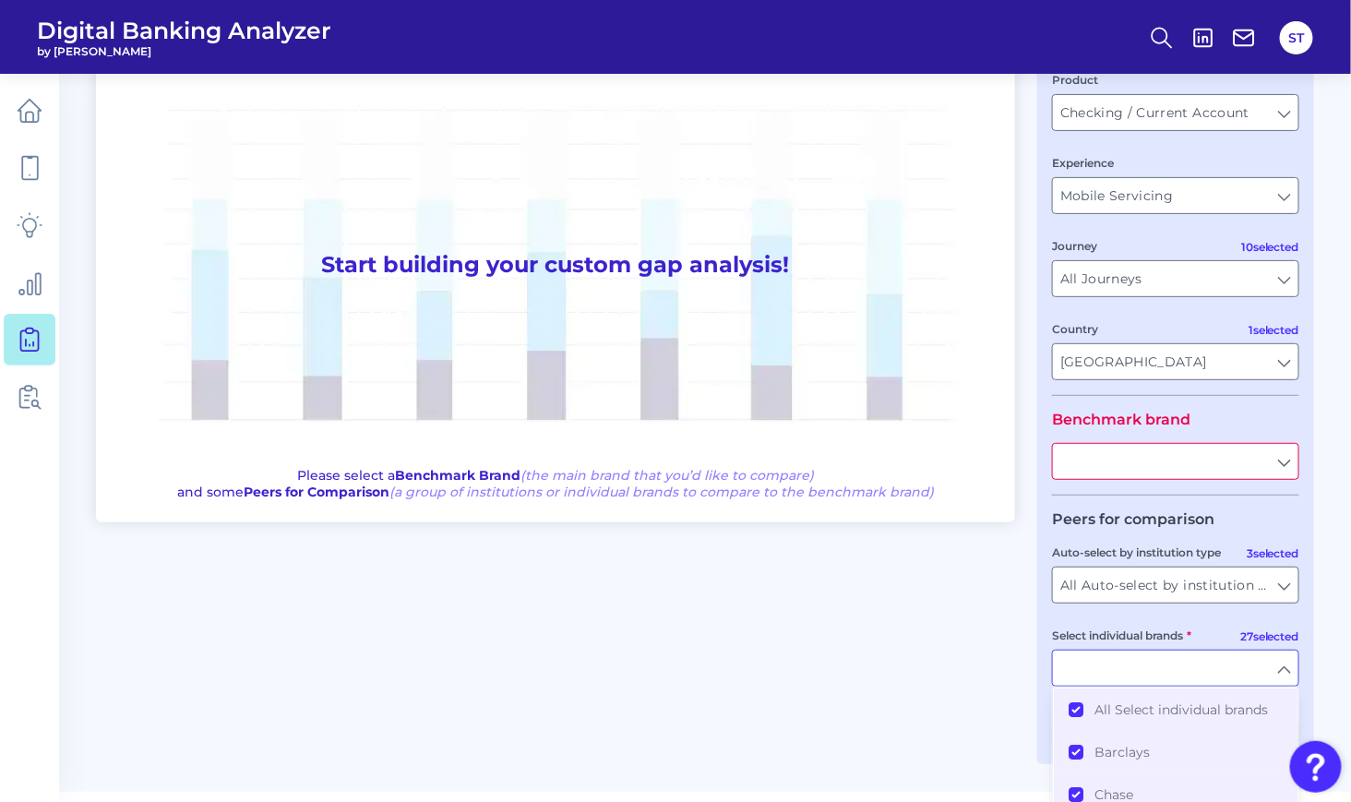
click at [1281, 670] on input "Select individual brands" at bounding box center [1175, 668] width 245 height 35
type input "All Select individual brands"
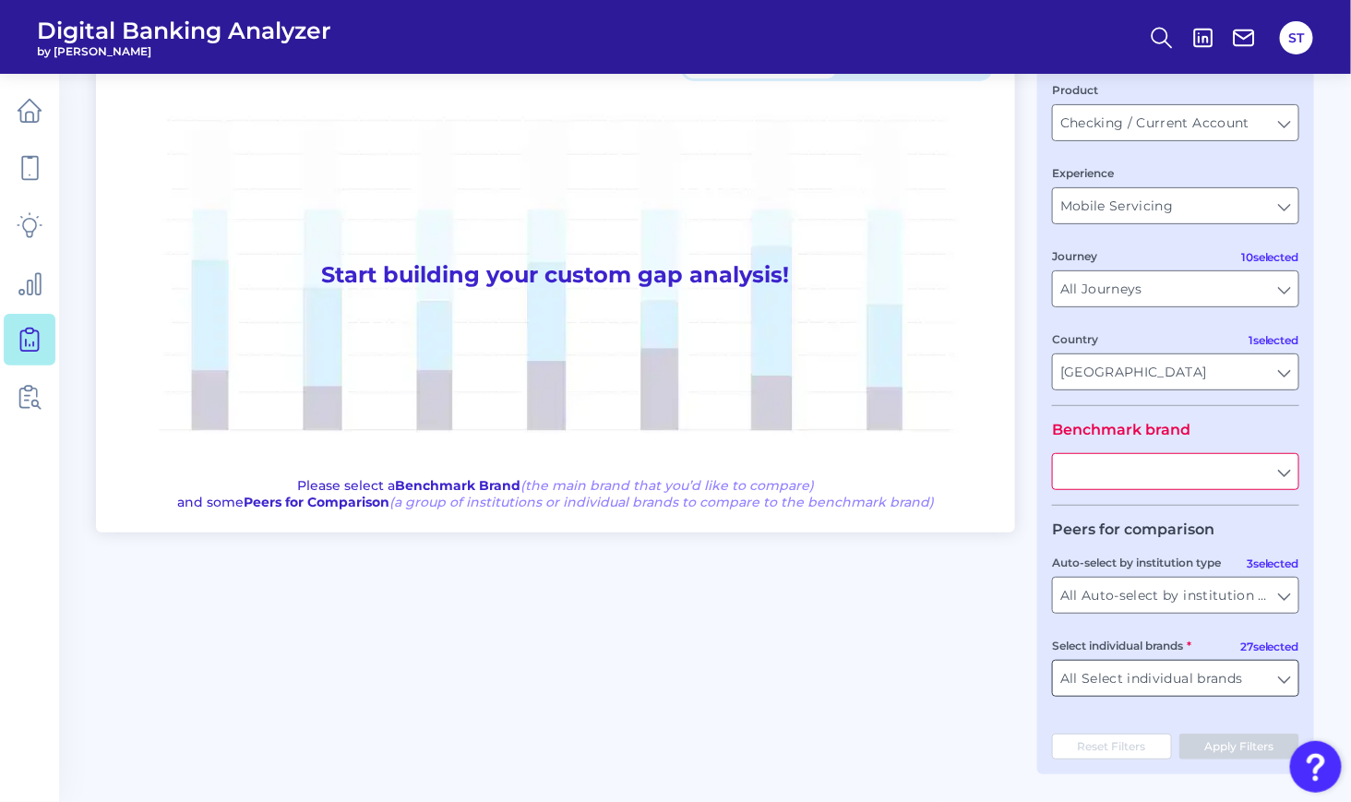
click at [1281, 671] on input "All Select individual brands" at bounding box center [1175, 678] width 245 height 35
